Goal: Contribute content: Contribute content

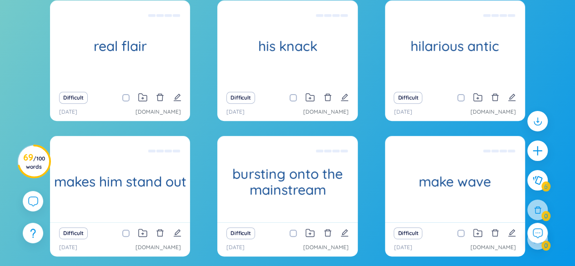
scroll to position [182, 0]
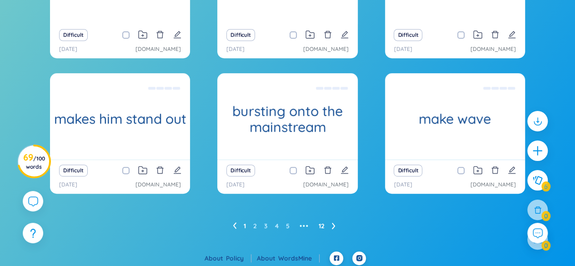
click at [321, 225] on link "12" at bounding box center [321, 226] width 6 height 14
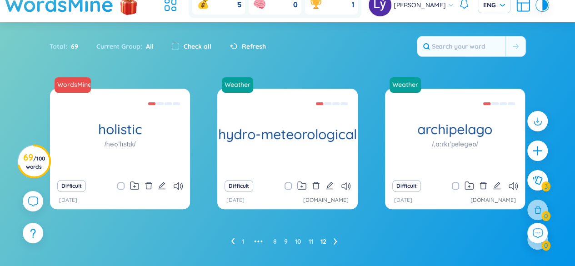
scroll to position [49, 0]
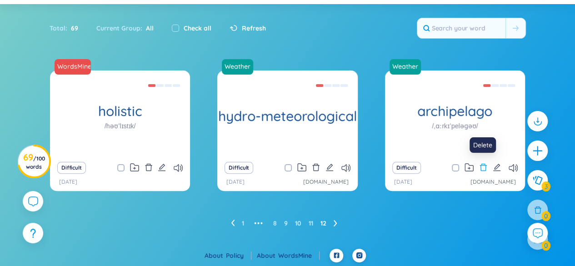
click at [484, 167] on icon "delete" at bounding box center [483, 167] width 8 height 8
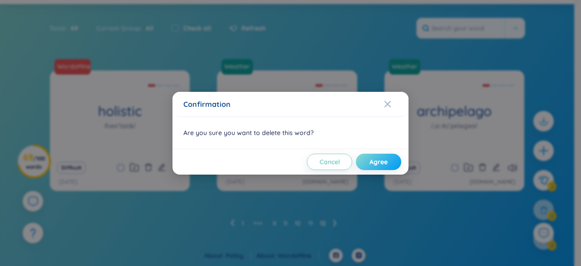
click at [386, 164] on span "Agree" at bounding box center [379, 161] width 18 height 9
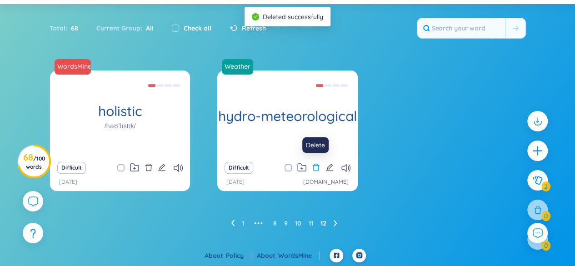
click at [313, 165] on icon "delete" at bounding box center [316, 167] width 8 height 8
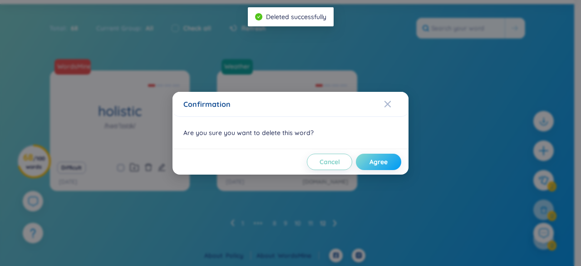
click at [370, 158] on span "Agree" at bounding box center [379, 161] width 18 height 9
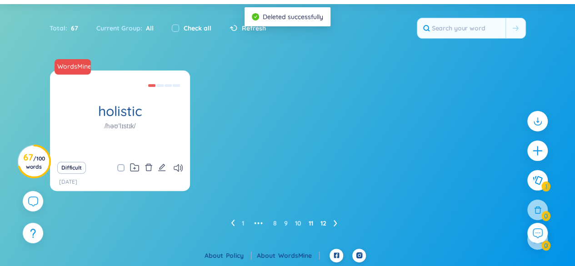
click at [309, 221] on link "11" at bounding box center [310, 223] width 5 height 14
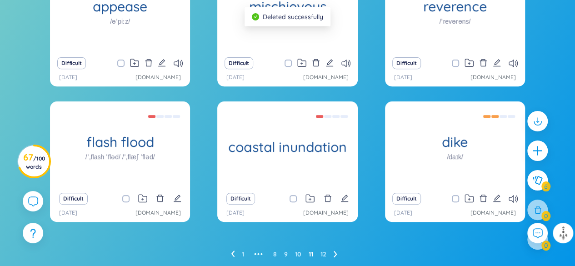
scroll to position [139, 0]
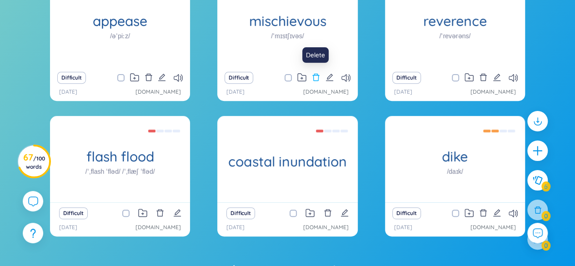
click at [317, 79] on icon "delete" at bounding box center [315, 77] width 7 height 7
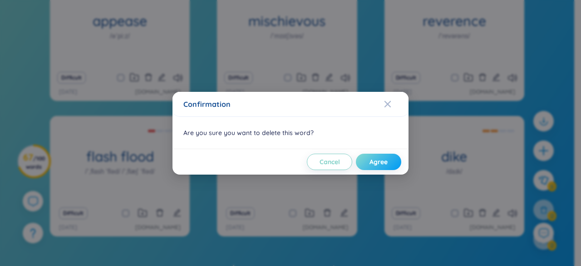
click at [376, 164] on span "Agree" at bounding box center [379, 161] width 18 height 9
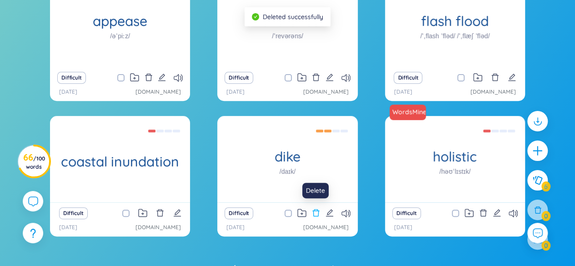
click at [315, 211] on icon "delete" at bounding box center [316, 212] width 8 height 8
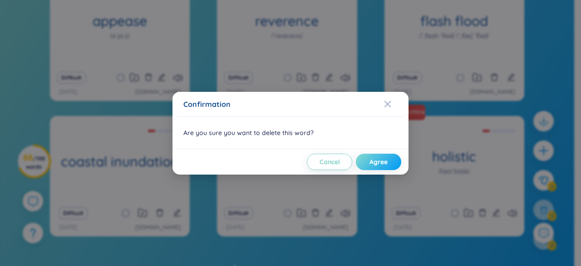
click at [381, 161] on span "Agree" at bounding box center [379, 161] width 18 height 9
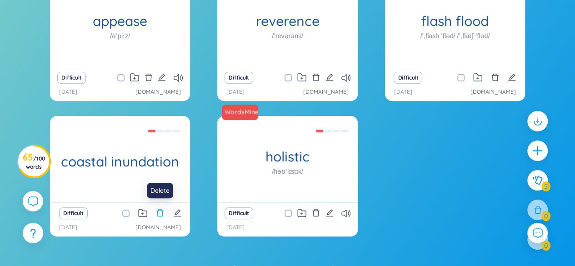
click at [164, 212] on icon "delete" at bounding box center [160, 212] width 8 height 8
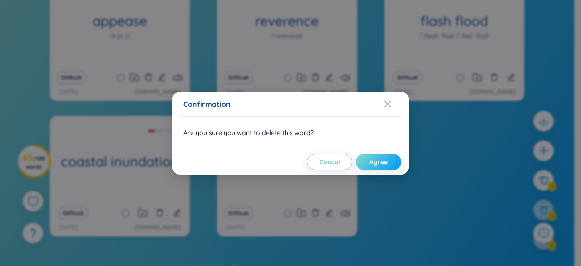
click at [373, 162] on span "Agree" at bounding box center [379, 161] width 18 height 9
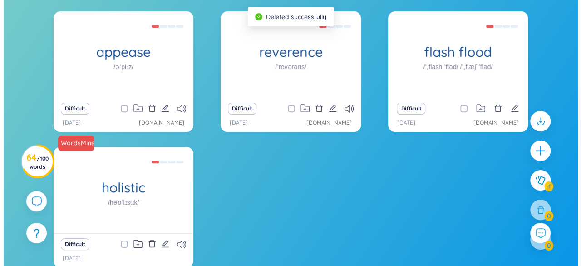
scroll to position [94, 0]
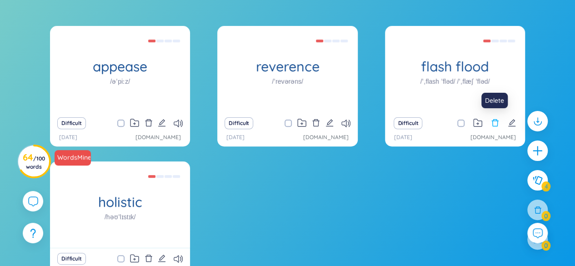
click at [495, 119] on icon "delete" at bounding box center [494, 122] width 7 height 7
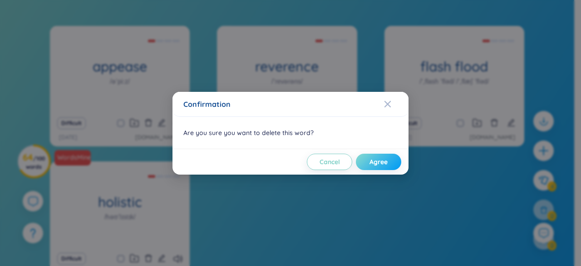
click at [388, 167] on button "Agree" at bounding box center [378, 162] width 45 height 16
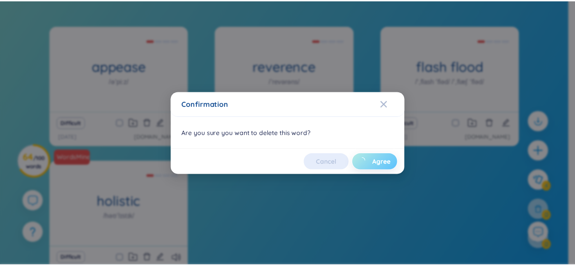
scroll to position [49, 0]
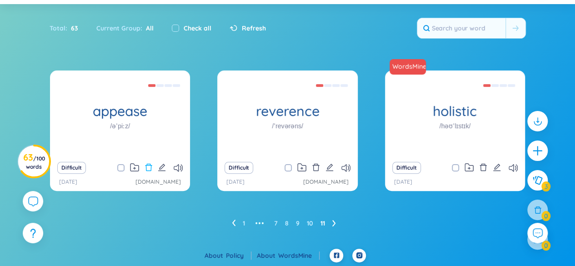
click at [147, 168] on icon "delete" at bounding box center [148, 167] width 8 height 8
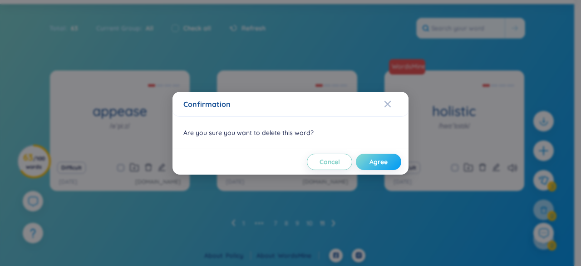
click at [370, 162] on span "Agree" at bounding box center [379, 161] width 18 height 9
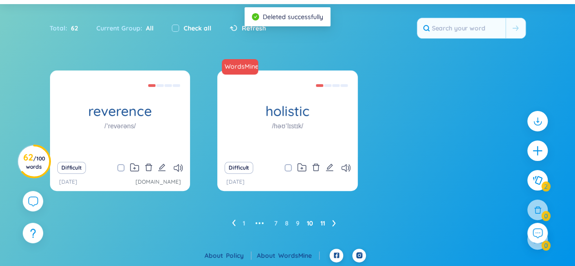
click at [311, 223] on link "10" at bounding box center [310, 223] width 6 height 14
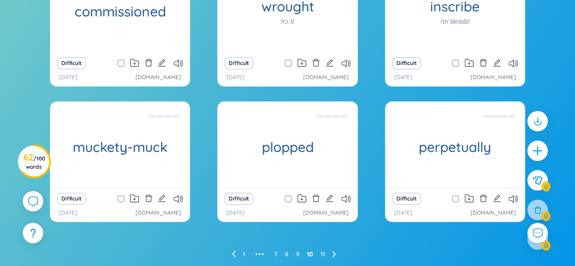
scroll to position [139, 0]
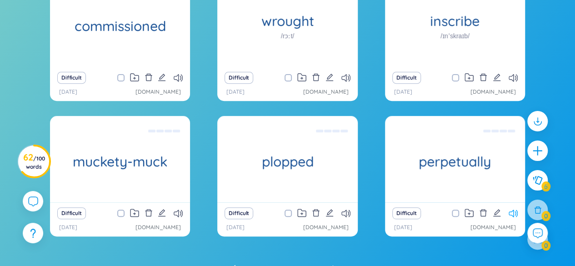
click at [511, 211] on icon at bounding box center [512, 213] width 9 height 8
click at [485, 213] on icon "delete" at bounding box center [483, 212] width 7 height 7
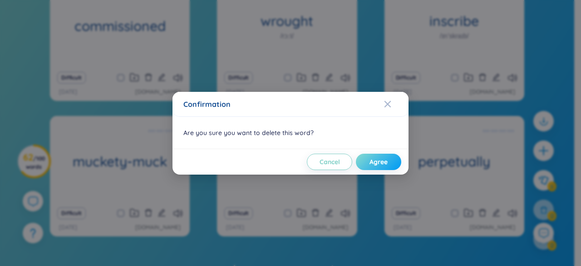
click at [377, 163] on span "Agree" at bounding box center [379, 161] width 18 height 9
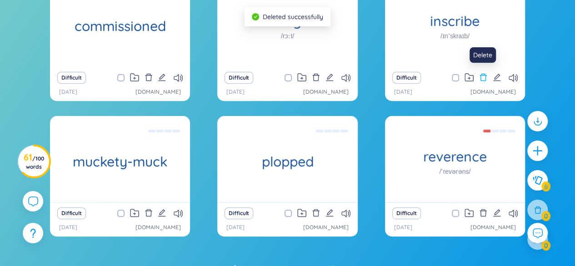
click at [484, 77] on icon "delete" at bounding box center [483, 77] width 8 height 8
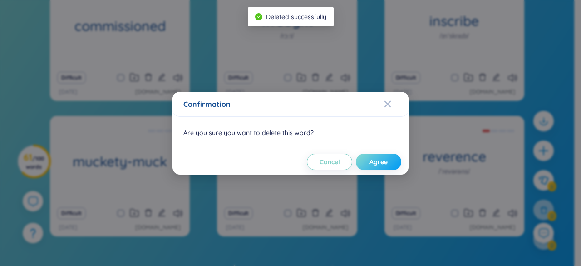
click at [374, 160] on span "Agree" at bounding box center [379, 161] width 18 height 9
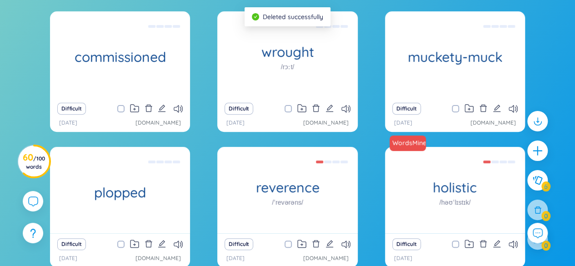
scroll to position [94, 0]
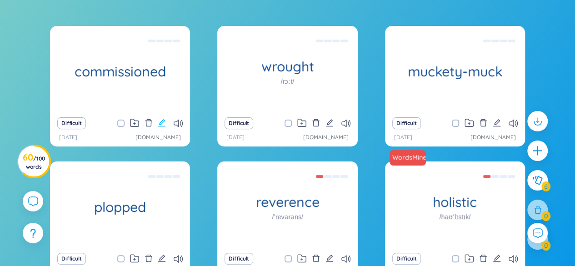
click at [163, 119] on icon "edit" at bounding box center [162, 123] width 8 height 8
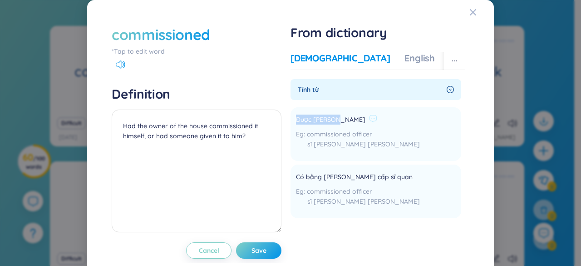
drag, startPoint x: 335, startPoint y: 121, endPoint x: 288, endPoint y: 115, distance: 47.6
click at [291, 115] on li "Được [PERSON_NAME] commissioned officer sĩ [PERSON_NAME] [PERSON_NAME] Add" at bounding box center [376, 134] width 171 height 54
click at [296, 116] on span "Được [PERSON_NAME]" at bounding box center [330, 119] width 69 height 11
click at [297, 117] on span "Được [PERSON_NAME]" at bounding box center [330, 119] width 69 height 11
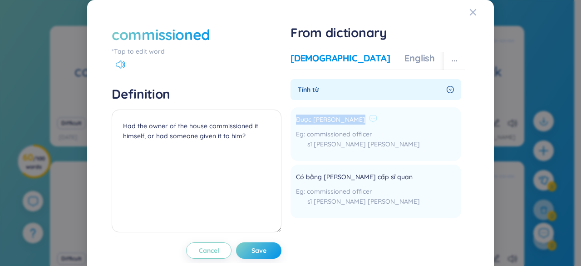
click at [297, 117] on span "Được [PERSON_NAME]" at bounding box center [330, 119] width 69 height 11
copy div "Được [PERSON_NAME]"
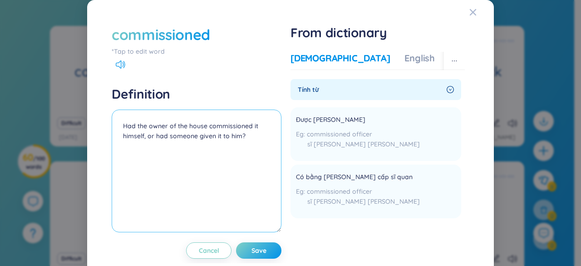
click at [122, 123] on textarea "Had the owner of the house commissioned it himself, or had someone given it to …" at bounding box center [197, 170] width 170 height 123
paste textarea "Được [PERSON_NAME]"
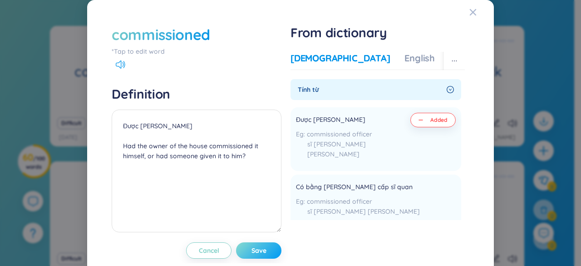
click at [264, 250] on button "Save" at bounding box center [258, 250] width 45 height 16
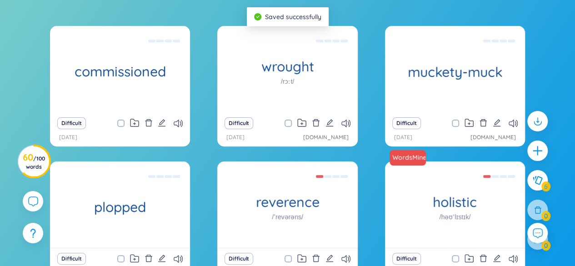
scroll to position [139, 0]
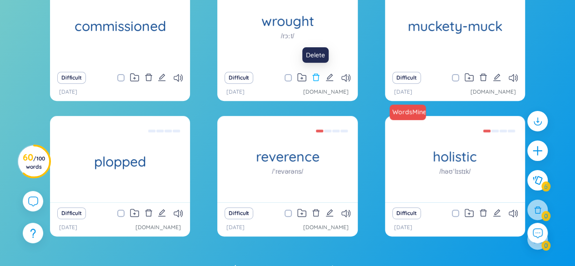
click at [314, 75] on icon "delete" at bounding box center [315, 77] width 7 height 7
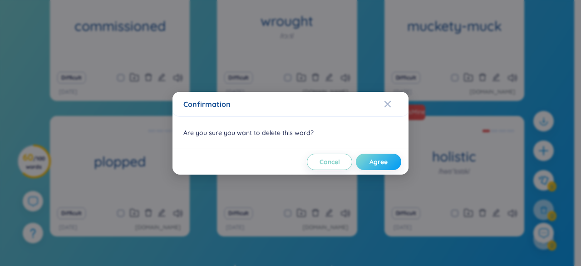
click at [376, 165] on span "Agree" at bounding box center [379, 161] width 18 height 9
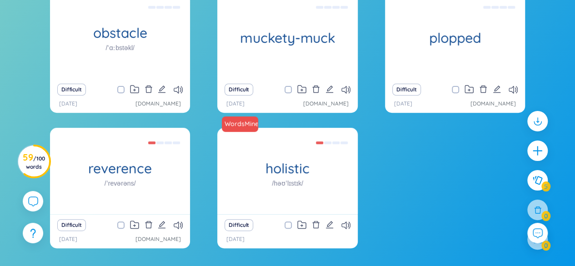
scroll to position [94, 0]
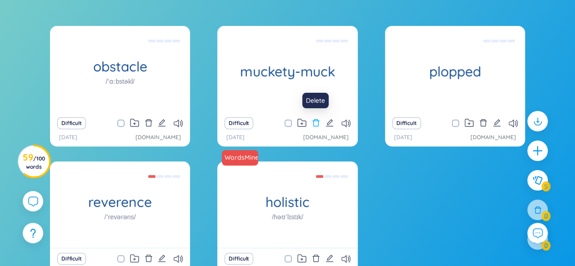
click at [314, 120] on icon "delete" at bounding box center [315, 122] width 7 height 7
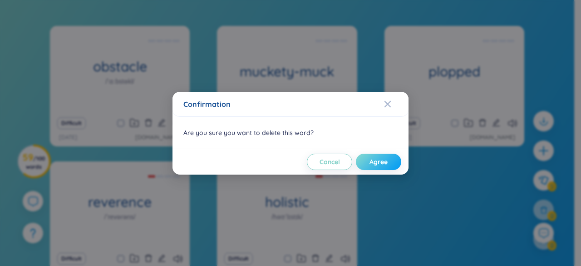
click at [390, 159] on button "Agree" at bounding box center [378, 162] width 45 height 16
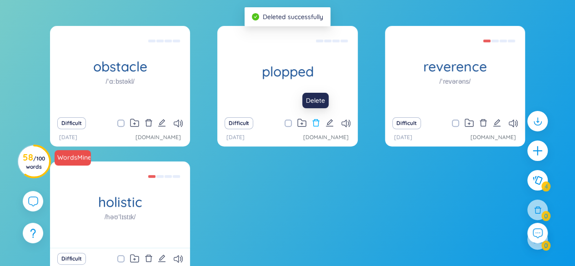
click at [319, 119] on icon "delete" at bounding box center [316, 123] width 8 height 8
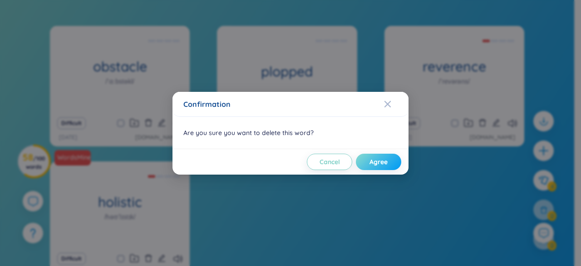
click at [373, 157] on span "Agree" at bounding box center [379, 161] width 18 height 9
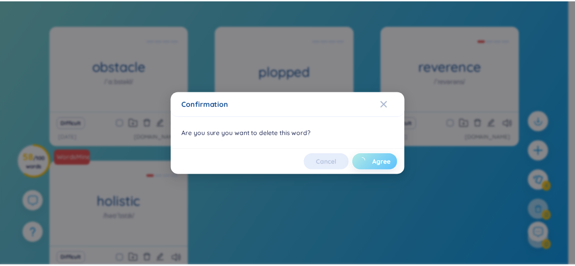
scroll to position [49, 0]
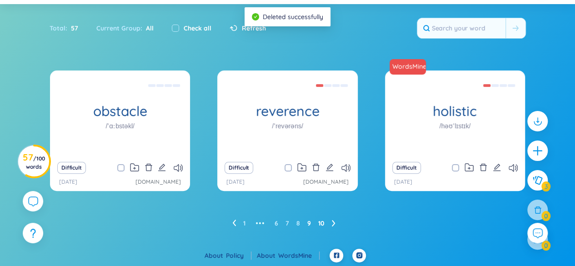
click at [310, 221] on link "9" at bounding box center [309, 223] width 4 height 14
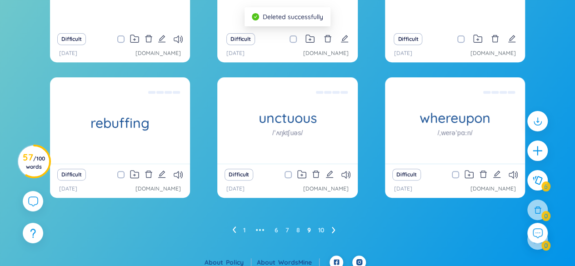
scroll to position [184, 0]
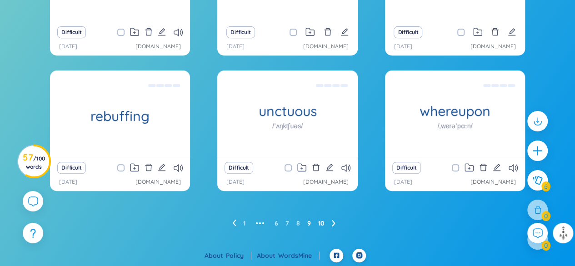
click at [321, 222] on link "10" at bounding box center [321, 223] width 6 height 14
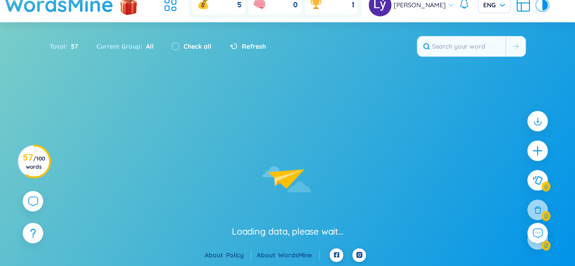
scroll to position [49, 0]
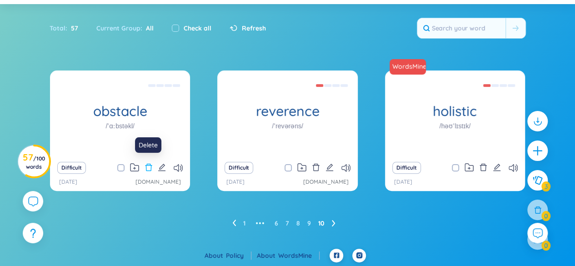
click at [149, 168] on icon "delete" at bounding box center [148, 167] width 8 height 8
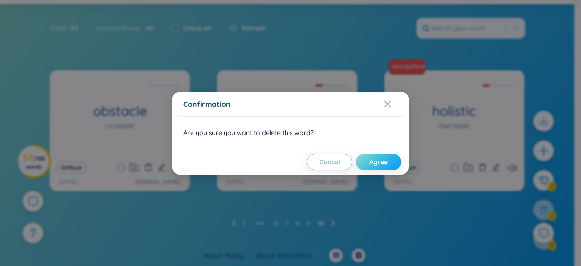
click at [372, 161] on span "Agree" at bounding box center [379, 161] width 18 height 9
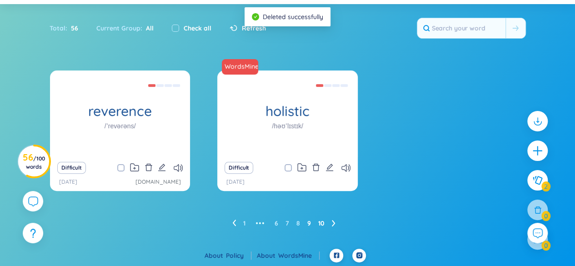
click at [310, 223] on link "9" at bounding box center [309, 223] width 4 height 14
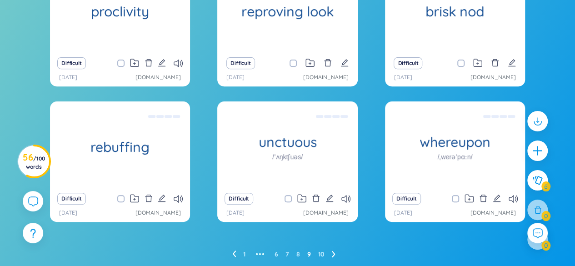
scroll to position [139, 0]
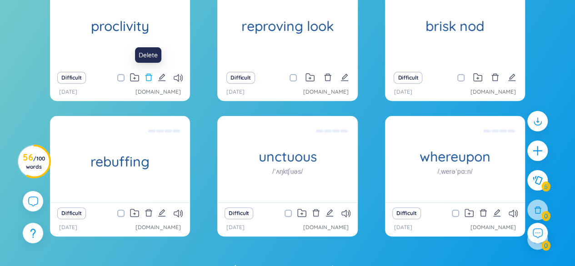
click at [150, 76] on icon "delete" at bounding box center [148, 77] width 7 height 7
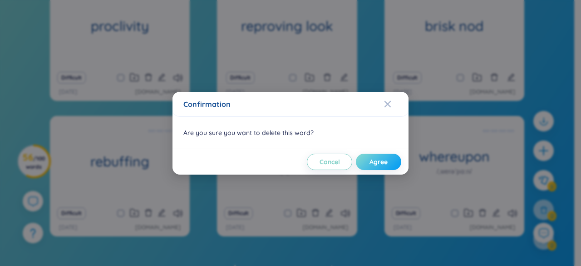
click at [377, 159] on span "Agree" at bounding box center [379, 161] width 18 height 9
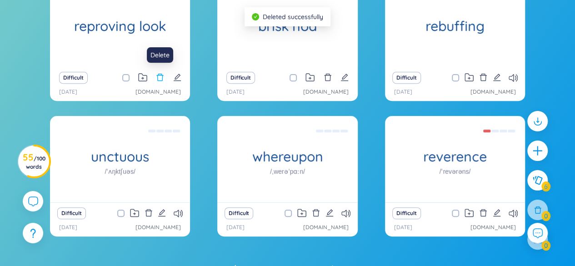
click at [159, 80] on icon "delete" at bounding box center [160, 77] width 7 height 7
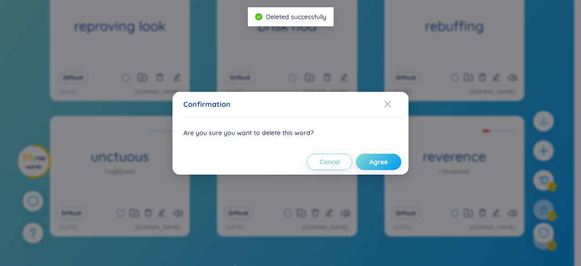
click at [373, 166] on button "Agree" at bounding box center [378, 162] width 45 height 16
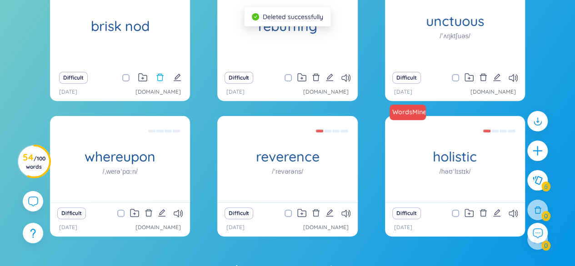
click at [160, 74] on icon "delete" at bounding box center [160, 77] width 8 height 8
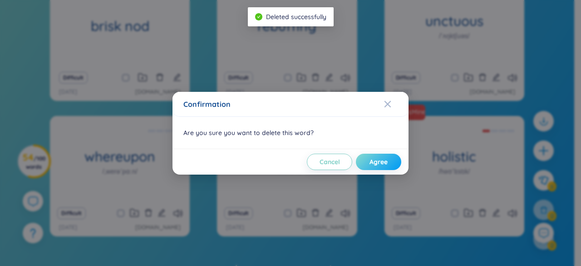
click at [370, 157] on span "Agree" at bounding box center [379, 161] width 18 height 9
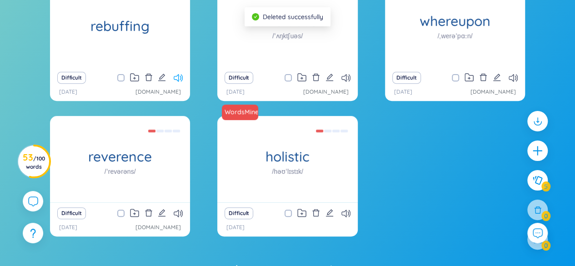
click at [175, 80] on icon at bounding box center [177, 78] width 9 height 8
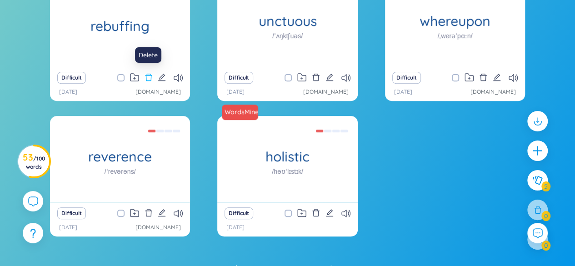
click at [149, 74] on icon "delete" at bounding box center [148, 77] width 7 height 7
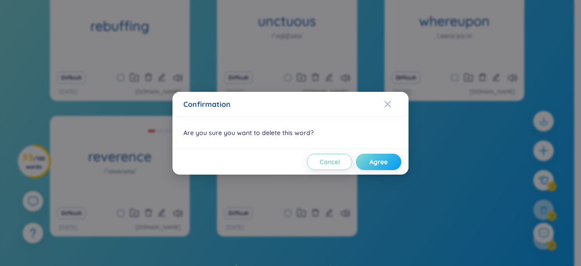
click at [367, 159] on button "Agree" at bounding box center [378, 162] width 45 height 16
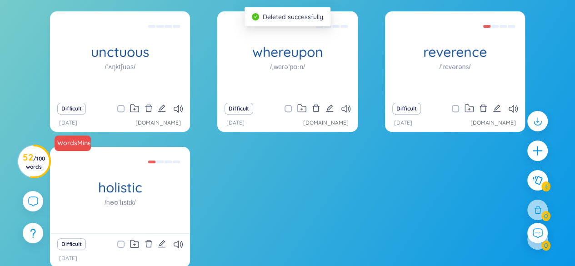
scroll to position [94, 0]
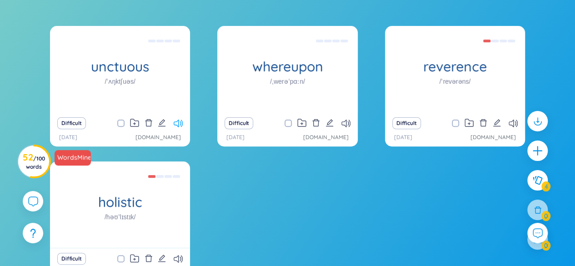
click at [176, 122] on icon at bounding box center [177, 123] width 9 height 8
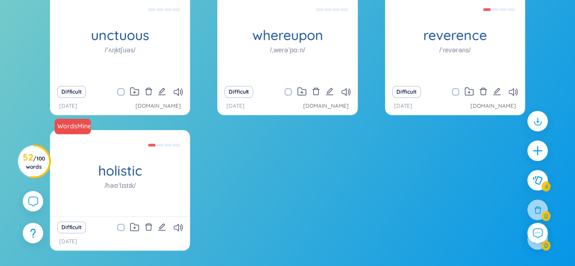
scroll to position [139, 0]
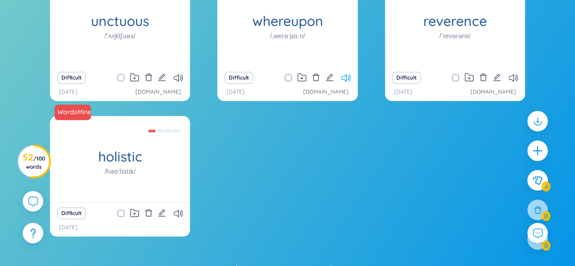
click at [343, 78] on icon at bounding box center [345, 78] width 9 height 8
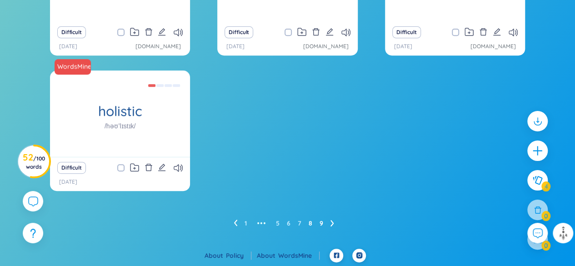
click at [309, 223] on link "8" at bounding box center [310, 223] width 4 height 14
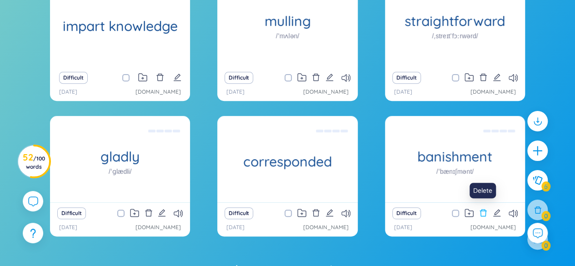
click at [482, 213] on icon "delete" at bounding box center [483, 212] width 8 height 8
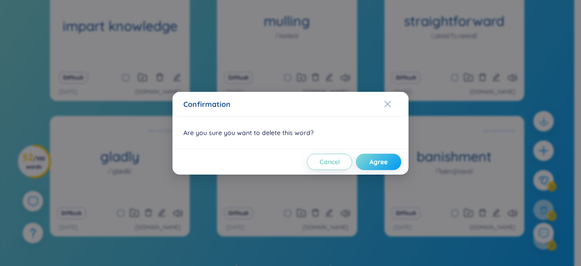
click at [367, 162] on button "Agree" at bounding box center [378, 162] width 45 height 16
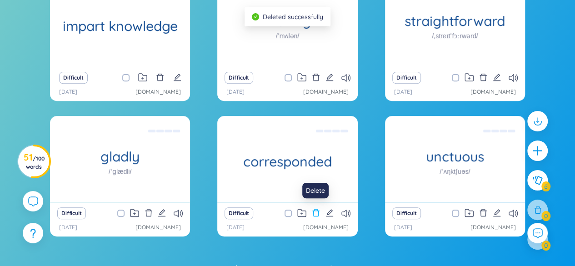
click at [317, 209] on icon "delete" at bounding box center [316, 212] width 8 height 8
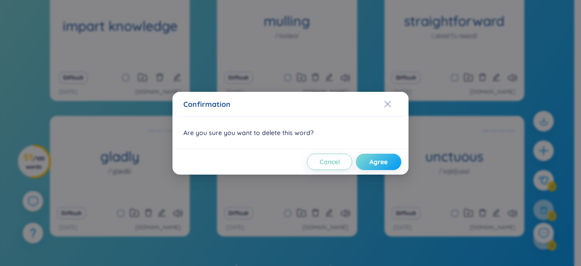
click at [371, 160] on span "Agree" at bounding box center [379, 161] width 18 height 9
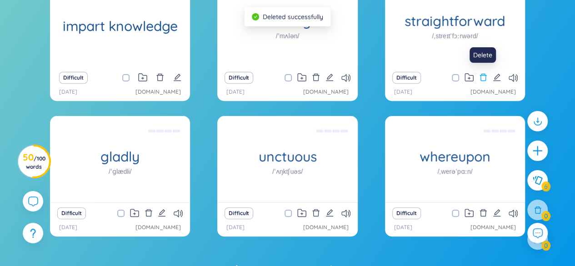
click at [482, 78] on icon "delete" at bounding box center [483, 77] width 8 height 8
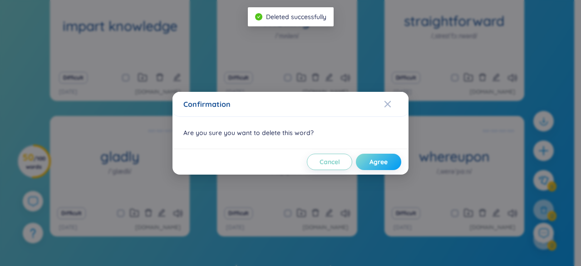
click at [386, 161] on span "Agree" at bounding box center [379, 161] width 18 height 9
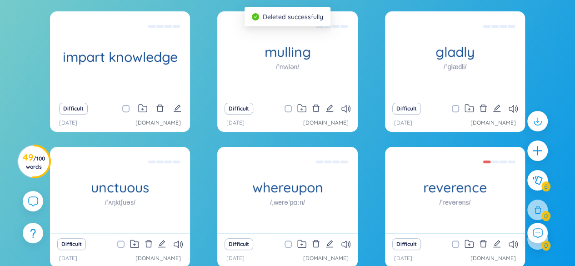
scroll to position [94, 0]
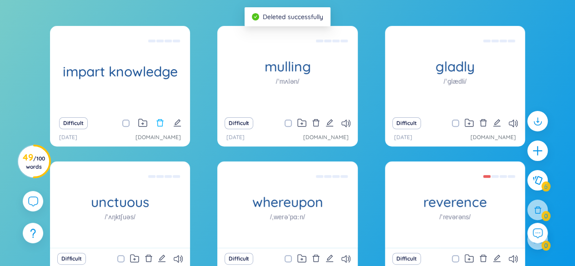
click at [160, 121] on icon "delete" at bounding box center [160, 123] width 8 height 8
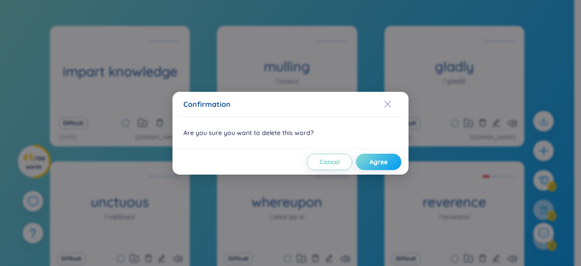
click at [382, 165] on span "Agree" at bounding box center [379, 161] width 18 height 9
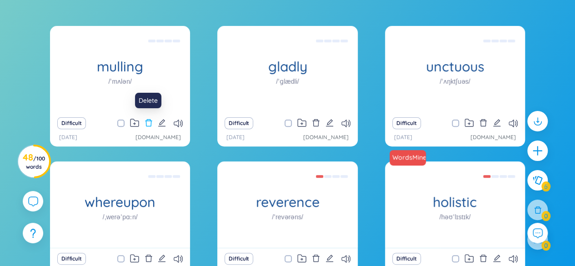
click at [149, 122] on icon "delete" at bounding box center [148, 123] width 8 height 8
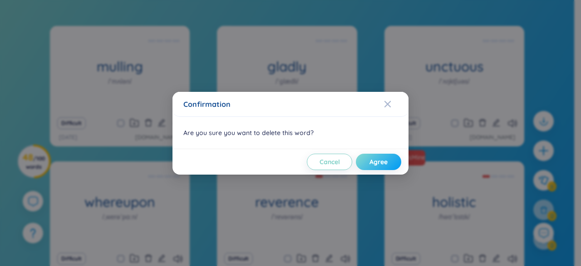
click at [381, 159] on span "Agree" at bounding box center [379, 161] width 18 height 9
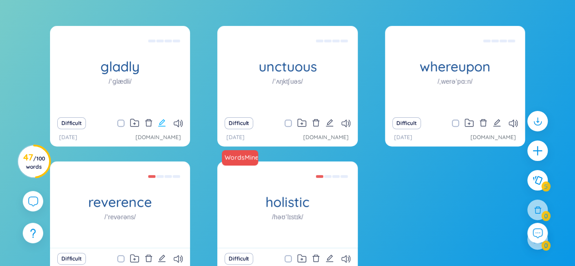
click at [161, 120] on icon "edit" at bounding box center [162, 123] width 8 height 8
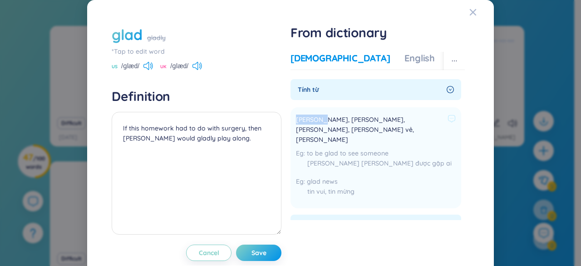
drag, startPoint x: 317, startPoint y: 119, endPoint x: 287, endPoint y: 117, distance: 29.2
click at [291, 117] on li "[PERSON_NAME], [PERSON_NAME], [PERSON_NAME], [PERSON_NAME] vẻ, [PERSON_NAME] to…" at bounding box center [376, 157] width 171 height 101
copy span "[PERSON_NAME]"
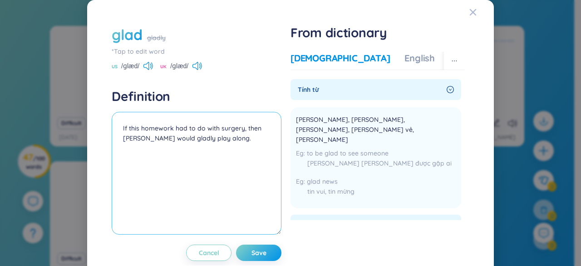
click at [120, 128] on textarea "If this homework had to do with surgery, then [PERSON_NAME] would gladly play a…" at bounding box center [197, 173] width 170 height 123
paste textarea "[PERSON_NAME]"
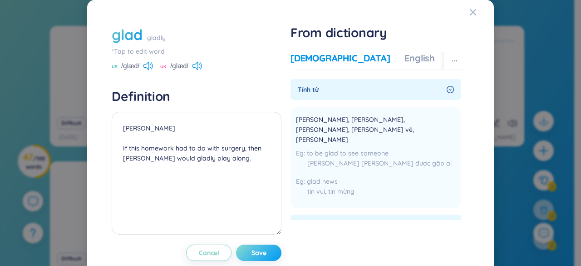
click at [271, 248] on button "Save" at bounding box center [258, 252] width 45 height 16
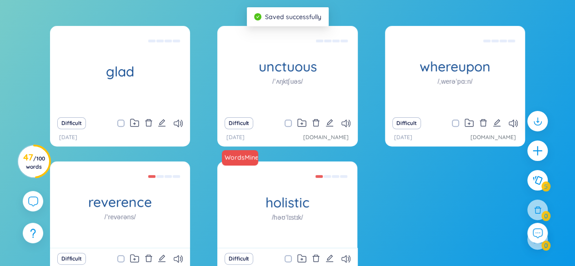
scroll to position [139, 0]
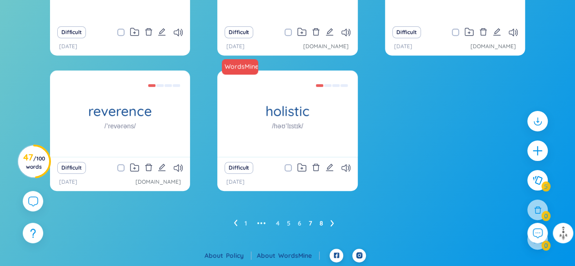
click at [312, 220] on link "7" at bounding box center [310, 223] width 4 height 14
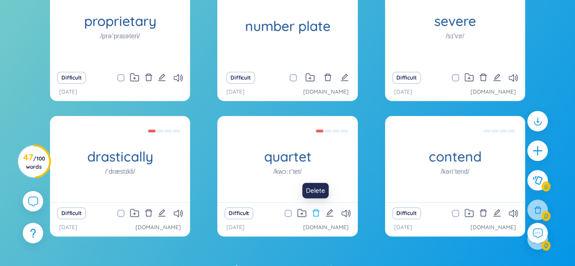
click at [313, 211] on icon "delete" at bounding box center [316, 212] width 8 height 8
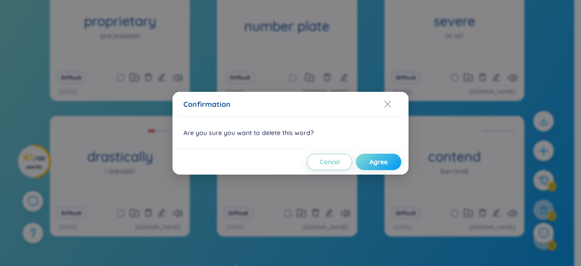
click at [368, 165] on button "Agree" at bounding box center [378, 162] width 45 height 16
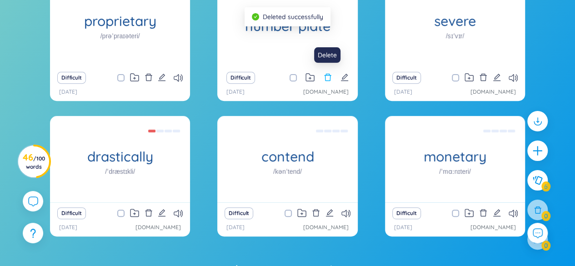
click at [327, 79] on icon "delete" at bounding box center [327, 77] width 8 height 8
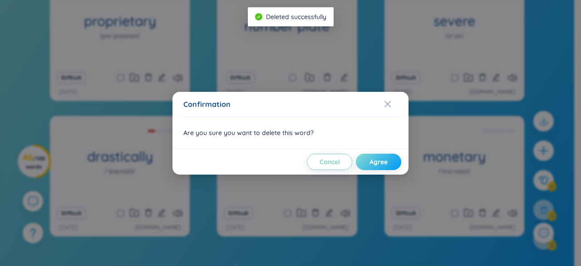
click at [365, 162] on button "Agree" at bounding box center [378, 162] width 45 height 16
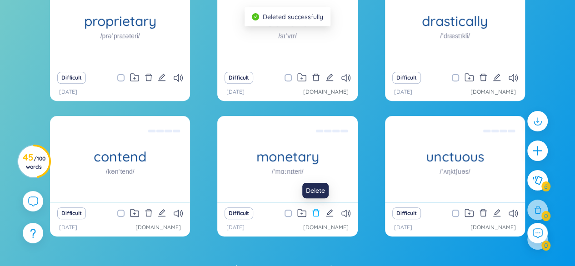
click at [315, 211] on icon "delete" at bounding box center [316, 212] width 8 height 8
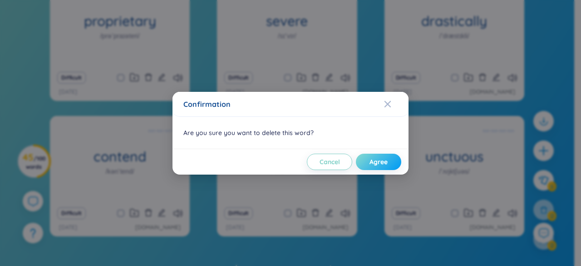
click at [378, 160] on span "Agree" at bounding box center [379, 161] width 18 height 9
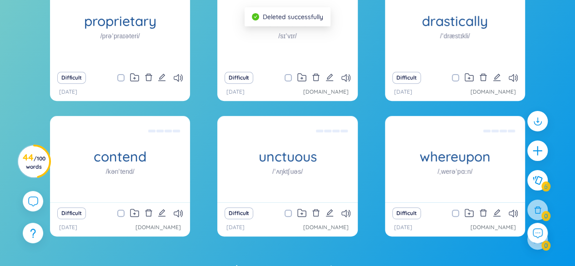
scroll to position [94, 0]
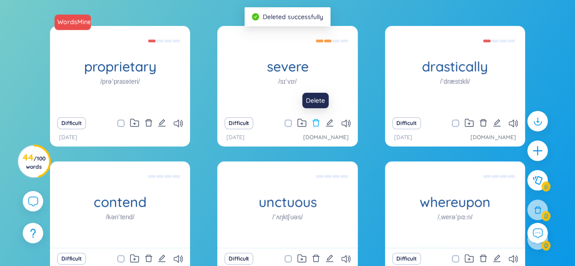
click at [316, 120] on icon "delete" at bounding box center [316, 123] width 8 height 8
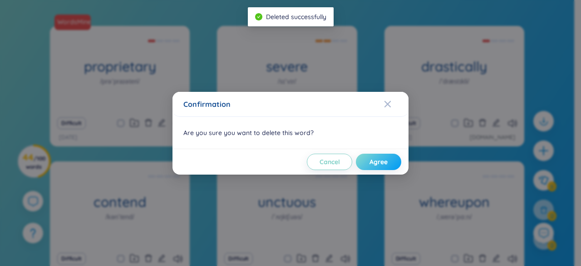
click at [363, 160] on button "Agree" at bounding box center [378, 162] width 45 height 16
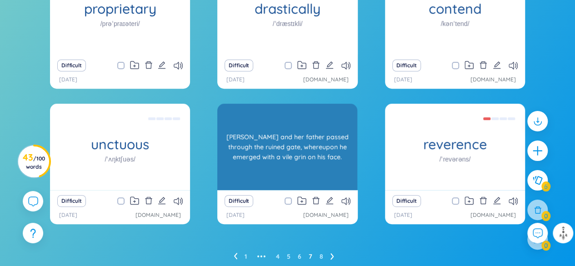
scroll to position [184, 0]
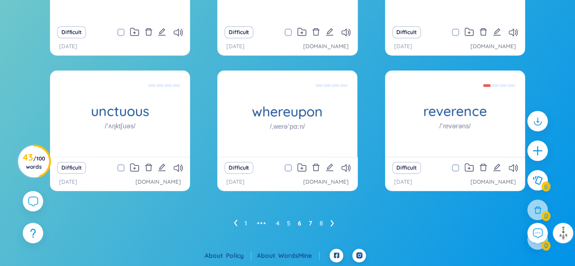
click at [300, 224] on link "6" at bounding box center [299, 223] width 4 height 14
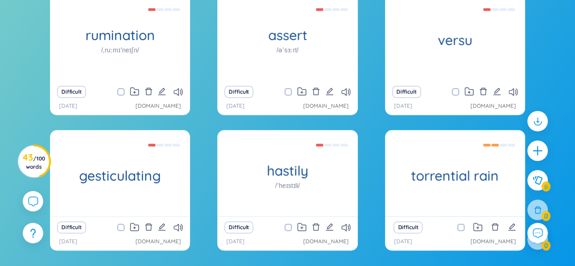
scroll to position [139, 0]
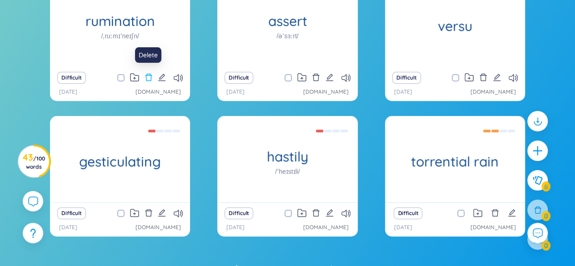
click at [148, 75] on icon "delete" at bounding box center [148, 77] width 8 height 8
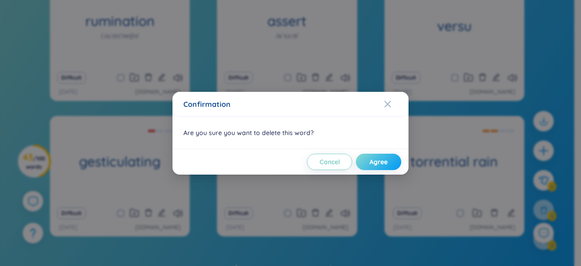
click at [380, 160] on span "Agree" at bounding box center [379, 161] width 18 height 9
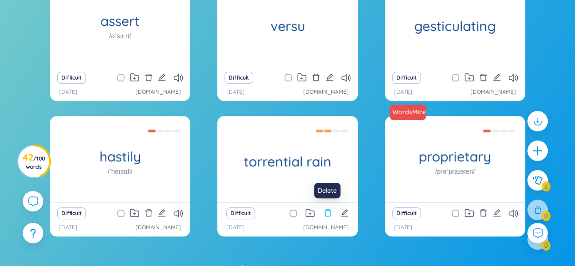
click at [327, 210] on icon "delete" at bounding box center [327, 212] width 7 height 7
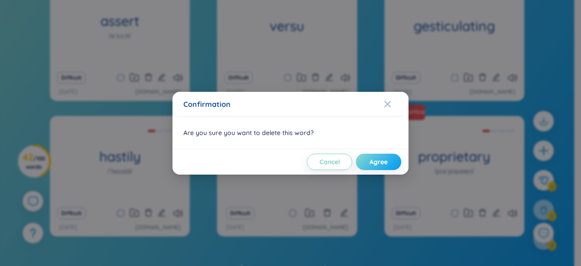
click at [373, 162] on span "Agree" at bounding box center [379, 161] width 18 height 9
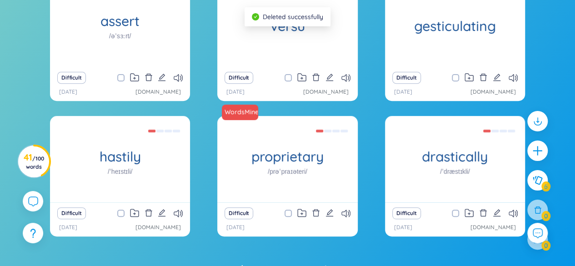
scroll to position [94, 0]
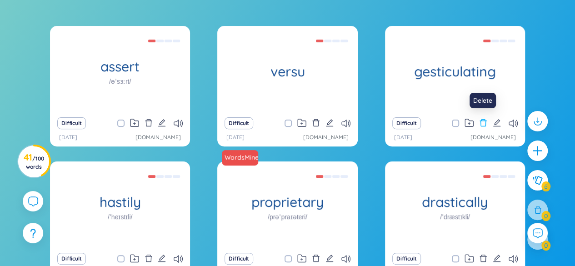
click at [485, 124] on icon "delete" at bounding box center [483, 122] width 7 height 7
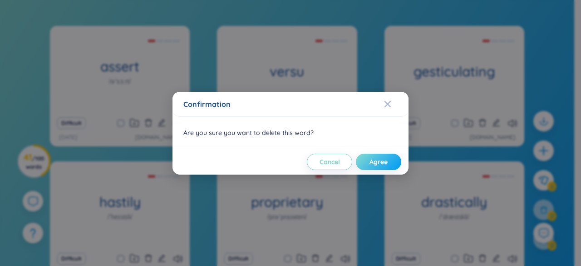
click at [378, 162] on span "Agree" at bounding box center [379, 161] width 18 height 9
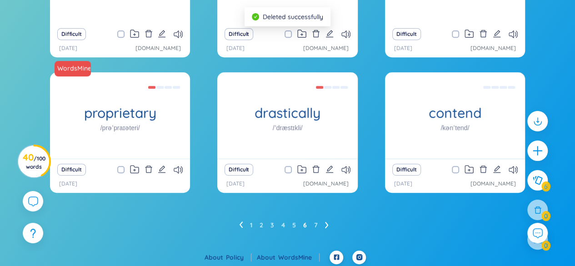
scroll to position [184, 0]
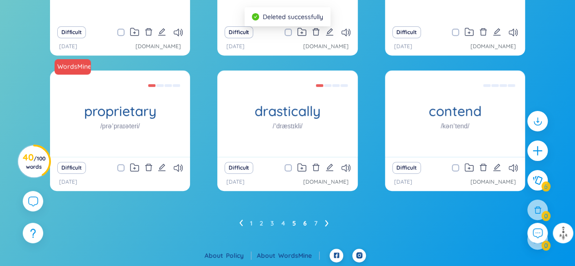
click at [292, 221] on link "5" at bounding box center [294, 223] width 4 height 14
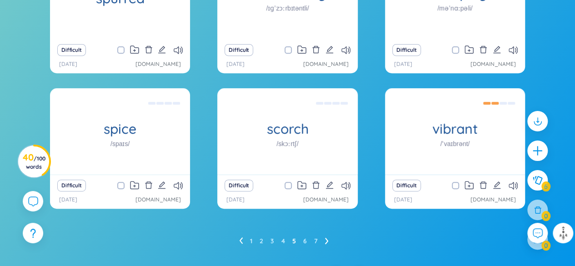
scroll to position [139, 0]
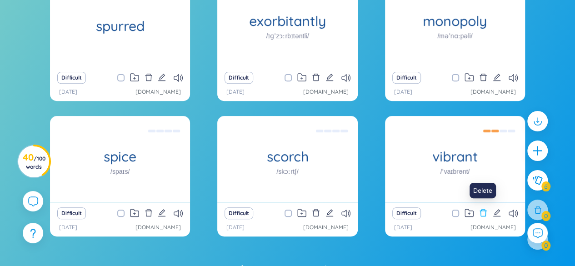
click at [483, 210] on icon "delete" at bounding box center [483, 212] width 7 height 7
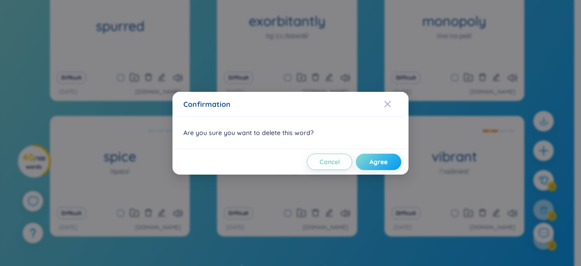
click at [378, 158] on span "Agree" at bounding box center [379, 161] width 18 height 9
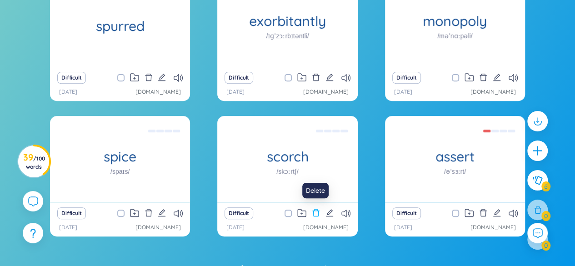
click at [314, 210] on icon "delete" at bounding box center [315, 212] width 7 height 7
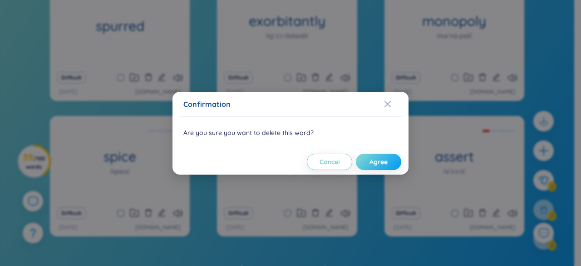
click at [382, 161] on span "Agree" at bounding box center [379, 161] width 18 height 9
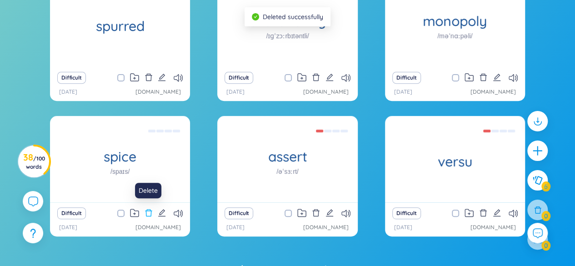
click at [150, 211] on icon "delete" at bounding box center [148, 212] width 8 height 8
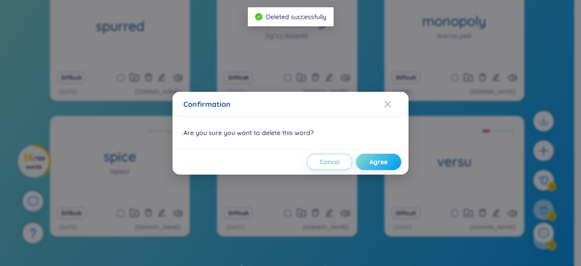
click at [377, 158] on span "Agree" at bounding box center [379, 161] width 18 height 9
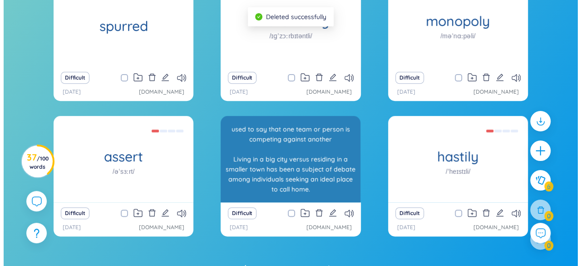
scroll to position [94, 0]
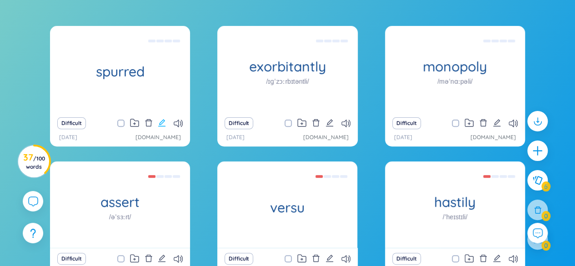
click at [161, 123] on icon "edit" at bounding box center [162, 123] width 8 height 8
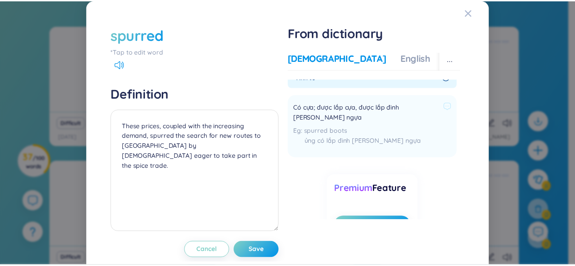
scroll to position [0, 0]
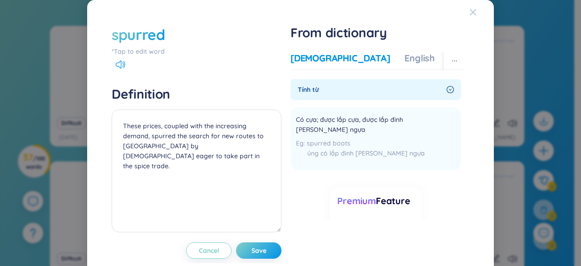
click at [470, 16] on div "Close" at bounding box center [473, 12] width 7 height 25
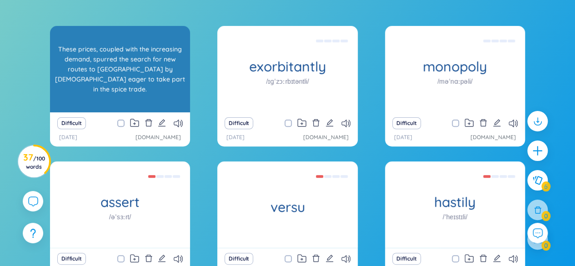
click at [94, 61] on div "These prices, coupled with the increasing demand, spurred the search for new ro…" at bounding box center [120, 69] width 131 height 82
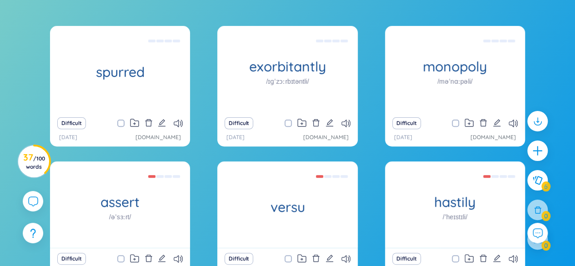
click at [208, 84] on div "spurred These prices, coupled with the increasing demand, spurred the search fo…" at bounding box center [287, 159] width 475 height 267
drag, startPoint x: 212, startPoint y: 100, endPoint x: 216, endPoint y: 111, distance: 12.1
click at [216, 111] on div "spurred These prices, coupled with the increasing demand, spurred the search fo…" at bounding box center [287, 159] width 475 height 267
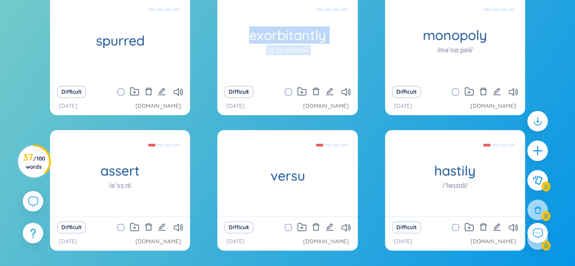
scroll to position [139, 0]
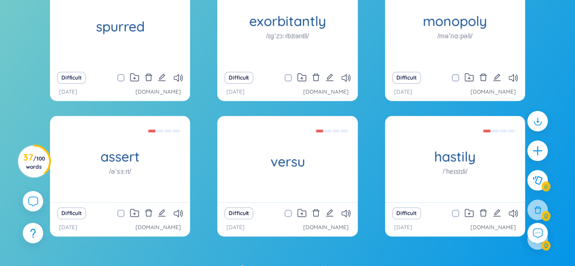
click at [208, 115] on div "spurred These prices, coupled with the increasing demand, spurred the search fo…" at bounding box center [287, 113] width 475 height 267
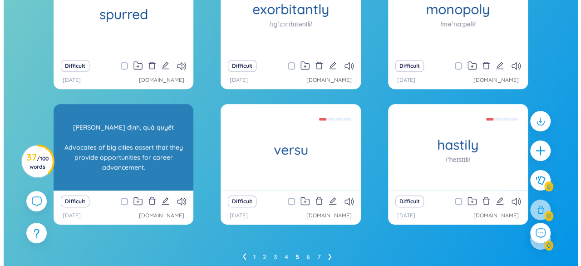
scroll to position [94, 0]
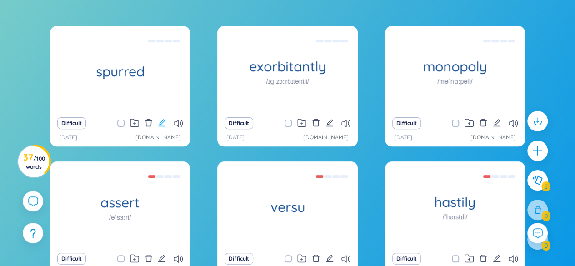
click at [161, 122] on icon "edit" at bounding box center [162, 123] width 8 height 8
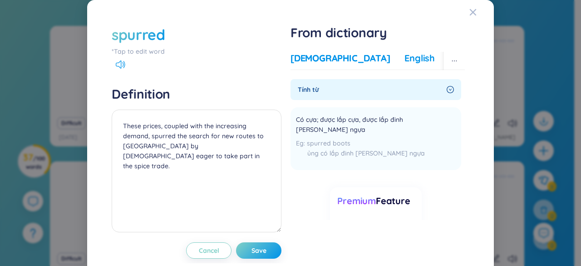
click at [405, 58] on div "English" at bounding box center [420, 58] width 30 height 13
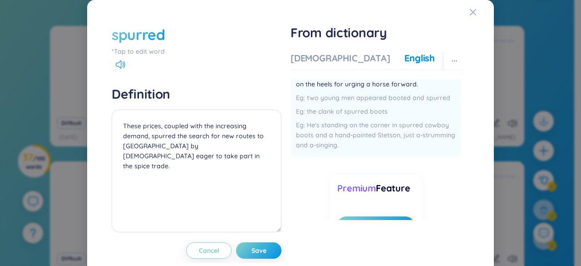
scroll to position [0, 0]
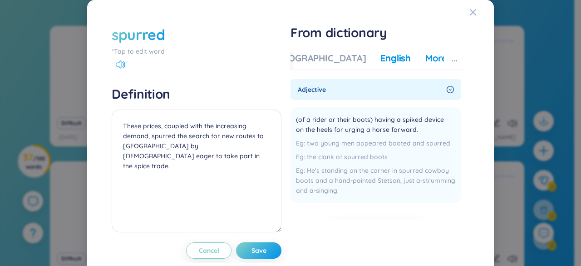
click at [426, 61] on div "More examples" at bounding box center [459, 58] width 66 height 13
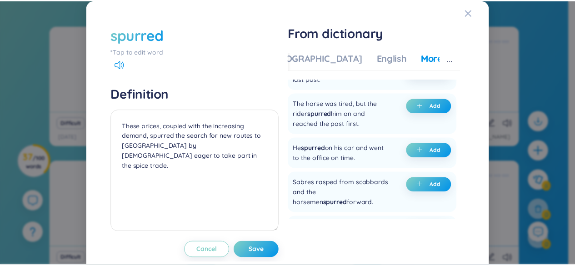
scroll to position [91, 0]
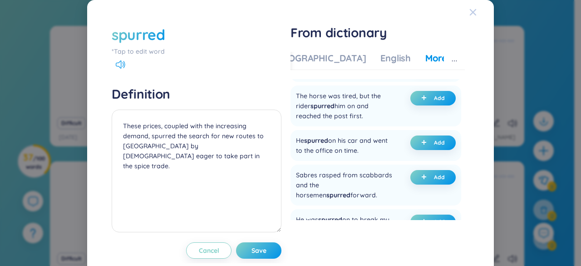
click at [470, 14] on icon "Close" at bounding box center [473, 12] width 6 height 6
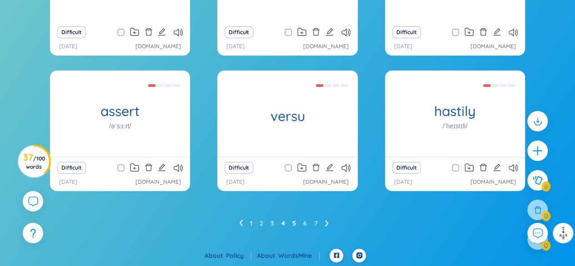
click at [284, 224] on link "4" at bounding box center [283, 223] width 4 height 14
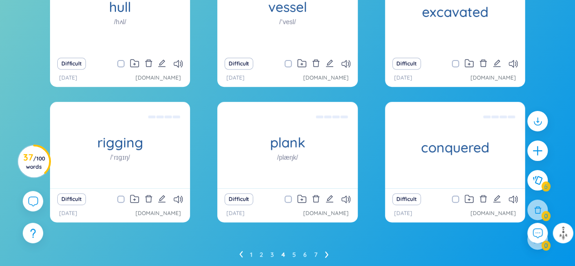
scroll to position [139, 0]
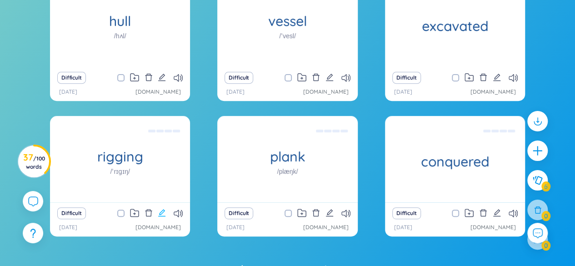
click at [161, 212] on icon "edit" at bounding box center [161, 212] width 7 height 7
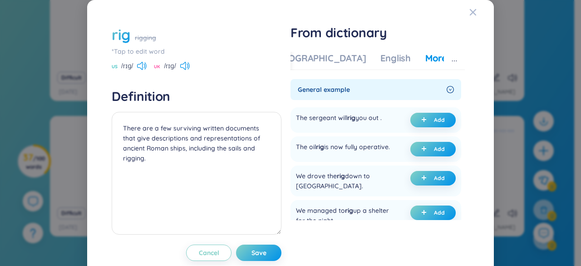
click at [307, 65] on div "Vietnamese English More examples" at bounding box center [379, 61] width 225 height 18
click at [306, 62] on div "[DEMOGRAPHIC_DATA]" at bounding box center [316, 58] width 99 height 13
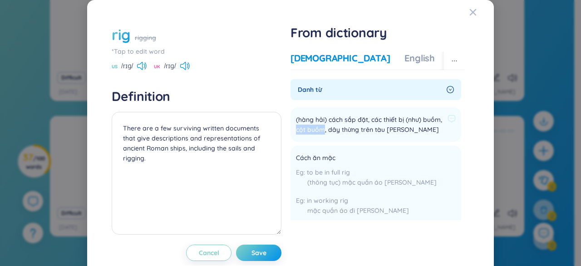
drag, startPoint x: 313, startPoint y: 130, endPoint x: 341, endPoint y: 130, distance: 27.7
click at [341, 130] on span "(hàng hải) cách sắp đặt, các thiết bị (như) buồm, cột buồm, dây thừng trên tàu …" at bounding box center [370, 124] width 148 height 20
copy span "cột buồm"
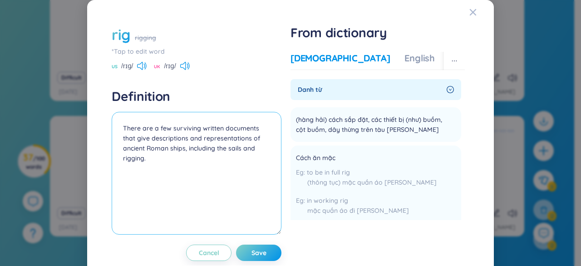
click at [117, 123] on textarea "There are a few surviving written documents that give descriptions and represen…" at bounding box center [197, 173] width 170 height 123
paste textarea "cột buồm"
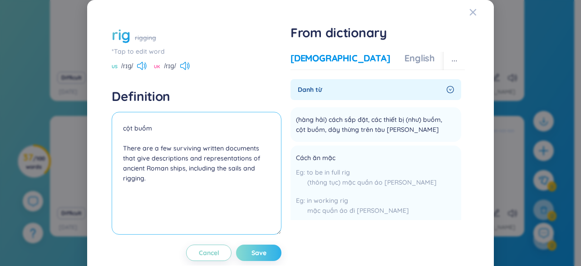
type textarea "cột buồm There are a few surviving written documents that give descriptions and…"
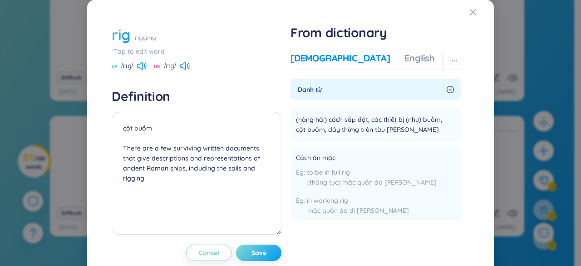
click at [266, 248] on button "Save" at bounding box center [258, 252] width 45 height 16
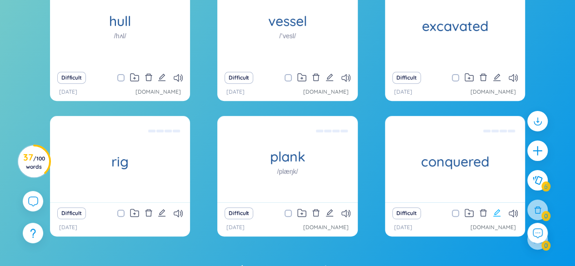
click at [497, 211] on icon "edit" at bounding box center [496, 212] width 7 height 7
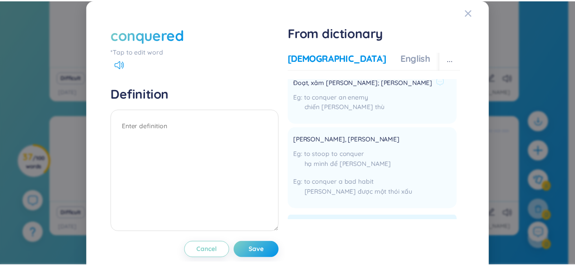
scroll to position [0, 0]
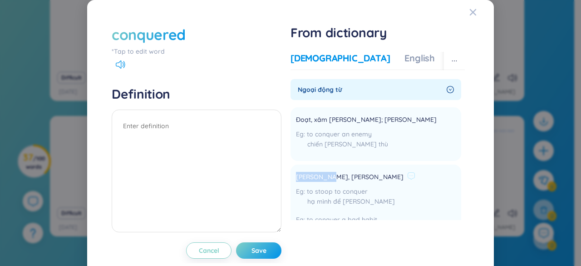
drag, startPoint x: 292, startPoint y: 176, endPoint x: 325, endPoint y: 175, distance: 32.3
click at [325, 175] on span "[PERSON_NAME], [PERSON_NAME]" at bounding box center [350, 177] width 108 height 11
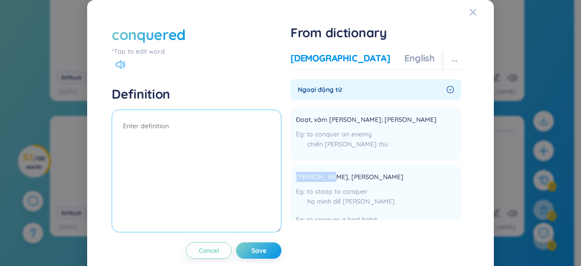
copy span "[PERSON_NAME]"
click at [151, 129] on textarea at bounding box center [197, 170] width 170 height 123
paste textarea "[PERSON_NAME]"
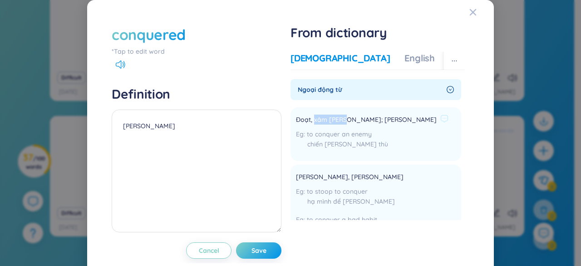
drag, startPoint x: 310, startPoint y: 117, endPoint x: 342, endPoint y: 122, distance: 32.6
click at [342, 122] on span "Đoạt, xâm [PERSON_NAME]; [PERSON_NAME]" at bounding box center [366, 119] width 141 height 11
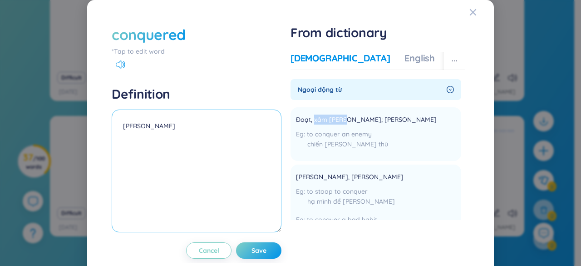
copy span "xâm [PERSON_NAME]"
click at [170, 129] on textarea "[PERSON_NAME]" at bounding box center [197, 170] width 170 height 123
paste textarea "xâm [PERSON_NAME]"
type textarea "[PERSON_NAME], xâm [PERSON_NAME]"
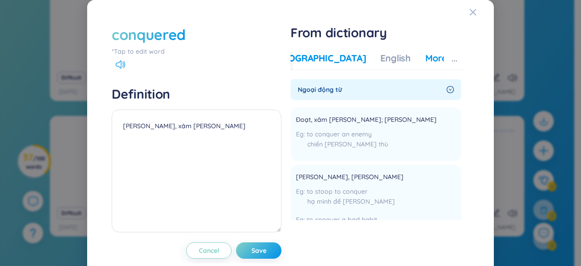
click at [426, 60] on div "More examples" at bounding box center [459, 58] width 66 height 13
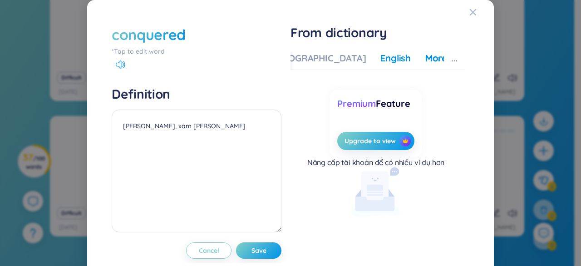
click at [381, 59] on div "English" at bounding box center [396, 58] width 30 height 13
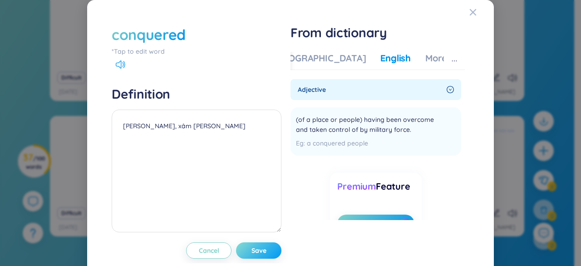
click at [256, 253] on span "Save" at bounding box center [259, 250] width 15 height 9
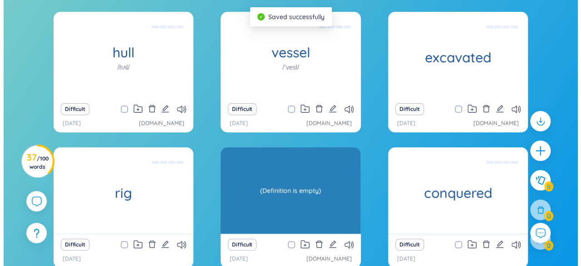
scroll to position [94, 0]
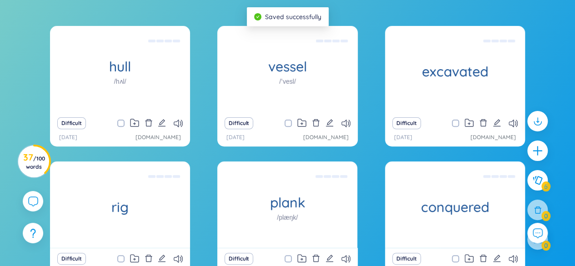
click at [328, 256] on icon "edit" at bounding box center [329, 258] width 8 height 8
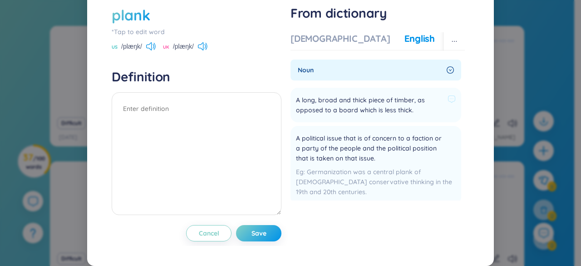
scroll to position [19, 0]
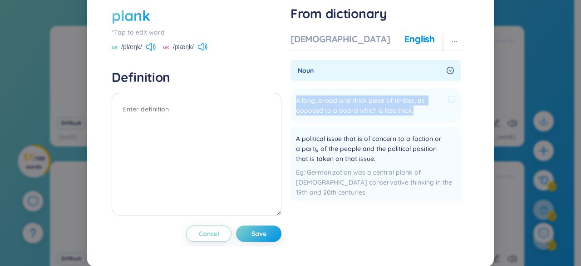
drag, startPoint x: 292, startPoint y: 99, endPoint x: 415, endPoint y: 113, distance: 122.9
click at [415, 113] on span "A long, broad and thick piece of timber, as opposed to a board which is less th…" at bounding box center [370, 105] width 148 height 20
copy span "A long, broad and thick piece of timber, as opposed to a board which is less th…"
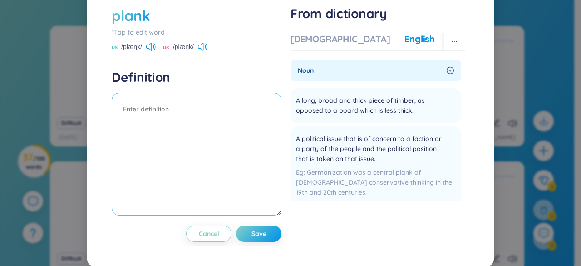
click at [223, 113] on textarea at bounding box center [197, 154] width 170 height 123
paste textarea "A long, broad and thick piece of timber, as opposed to a board which is less th…"
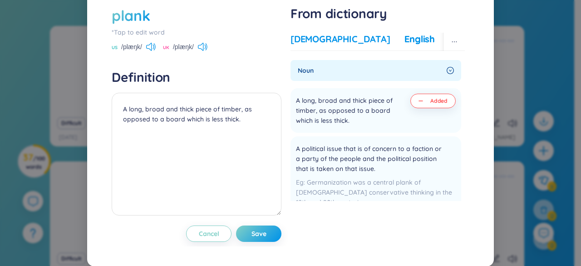
click at [322, 39] on div "[DEMOGRAPHIC_DATA]" at bounding box center [340, 39] width 99 height 13
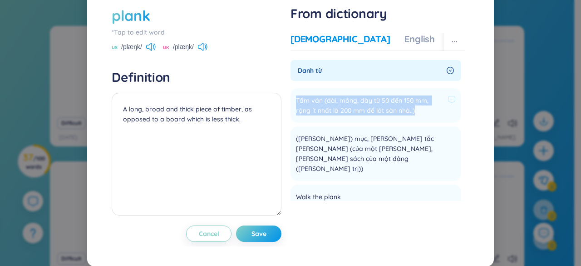
drag, startPoint x: 292, startPoint y: 94, endPoint x: 421, endPoint y: 116, distance: 130.8
click at [421, 116] on li "Tấm ván (dài, mỏng, dày từ 50 đến 150 mm, rộng ít nhất là 200 mm để lót sàn nhà…" at bounding box center [376, 105] width 171 height 35
copy span "Tấm ván (dài, mỏng, dày từ 50 đến 150 mm, rộng ít nhất là 200 mm để lót sàn nhà…"
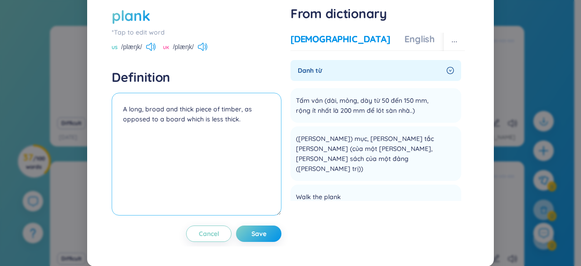
click at [120, 111] on textarea "A long, broad and thick piece of timber, as opposed to a board which is less th…" at bounding box center [197, 154] width 170 height 123
paste textarea "Tấm ván (dài, mỏng, dày từ 50 đến 150 mm, rộng ít nhất là 200 mm để lót sàn nhà…"
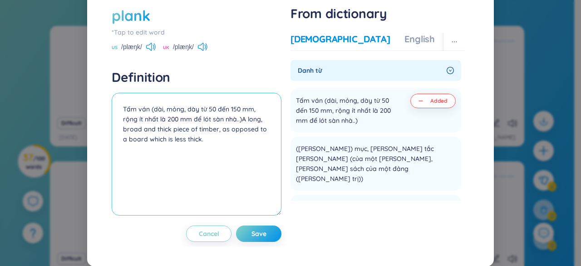
click at [238, 119] on textarea "Tấm ván (dài, mỏng, dày từ 50 đến 150 mm, rộng ít nhất là 200 mm để lót sàn nhà…" at bounding box center [197, 154] width 170 height 123
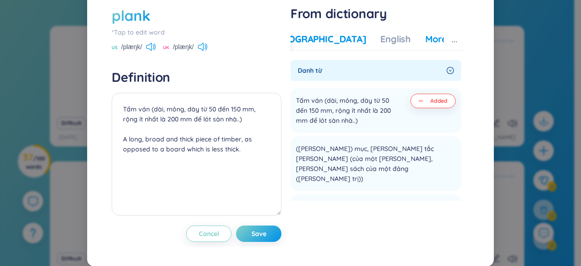
click at [426, 43] on div "More examples" at bounding box center [459, 39] width 66 height 13
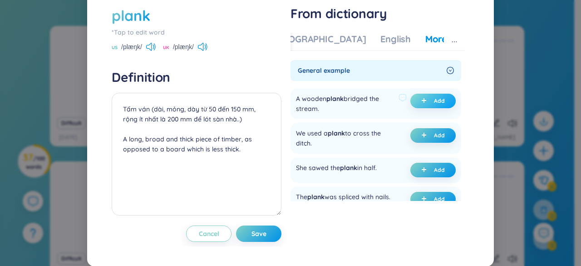
click at [434, 101] on span "Add" at bounding box center [439, 100] width 11 height 7
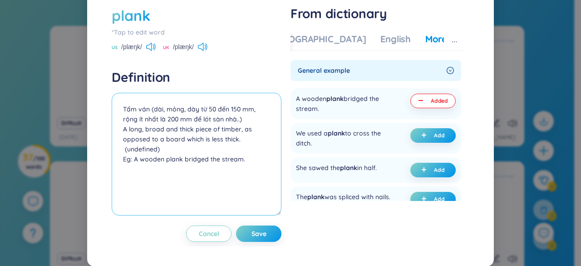
drag, startPoint x: 191, startPoint y: 146, endPoint x: 123, endPoint y: 131, distance: 69.9
click at [123, 131] on textarea "Tấm ván (dài, mỏng, dày từ 50 đến 150 mm, rộng ít nhất là 200 mm để lót sàn nhà…" at bounding box center [197, 154] width 170 height 123
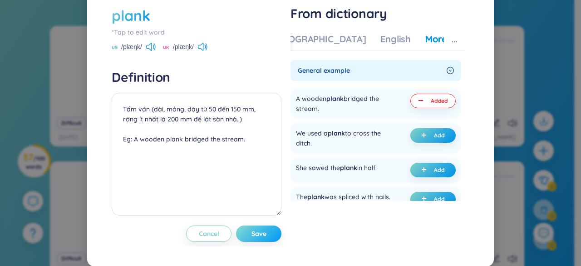
click at [265, 231] on button "Save" at bounding box center [258, 233] width 45 height 16
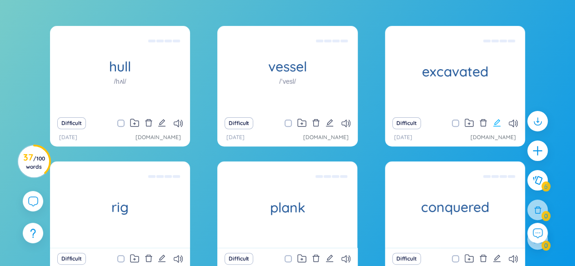
click at [498, 122] on icon "edit" at bounding box center [496, 123] width 8 height 8
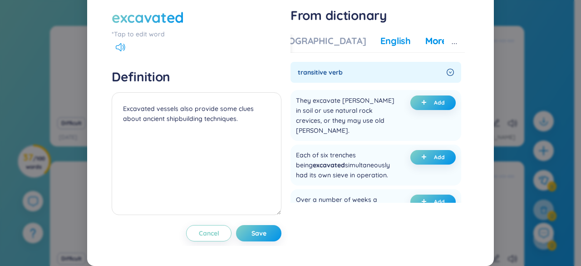
click at [381, 47] on div "English" at bounding box center [396, 41] width 30 height 13
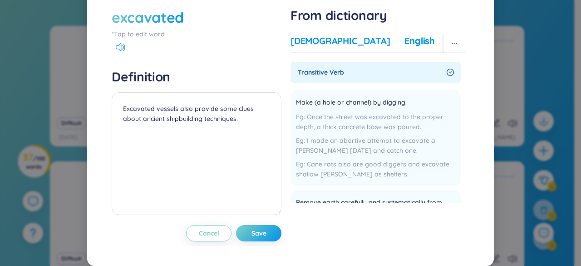
click at [299, 47] on div "[DEMOGRAPHIC_DATA]" at bounding box center [340, 41] width 99 height 13
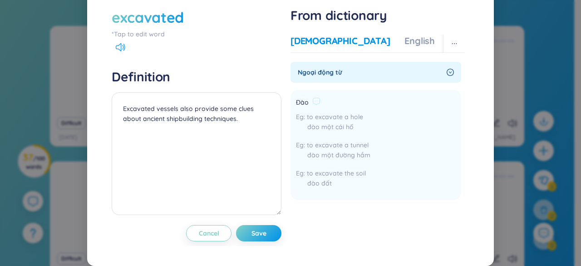
click at [301, 108] on span "Đào" at bounding box center [302, 102] width 13 height 11
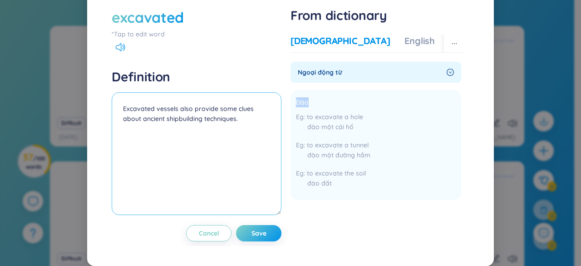
copy div "Đào"
click at [119, 125] on textarea "Excavated vessels also provide some clues about ancient shipbuilding techniques." at bounding box center [197, 153] width 170 height 123
paste textarea "Đào"
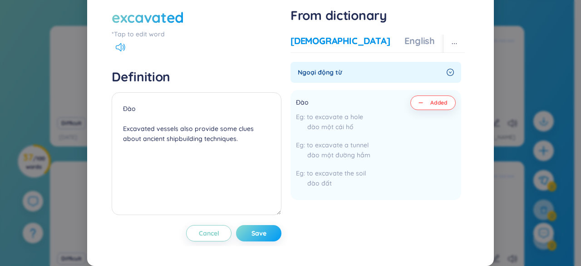
click at [259, 238] on span "Save" at bounding box center [259, 232] width 15 height 9
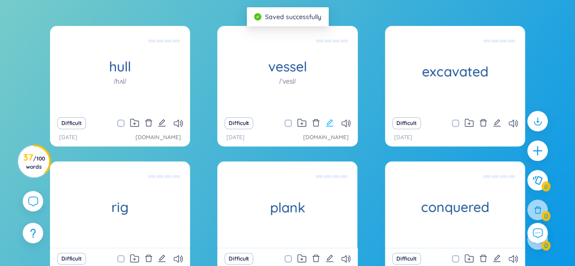
click at [327, 119] on icon "edit" at bounding box center [329, 123] width 8 height 8
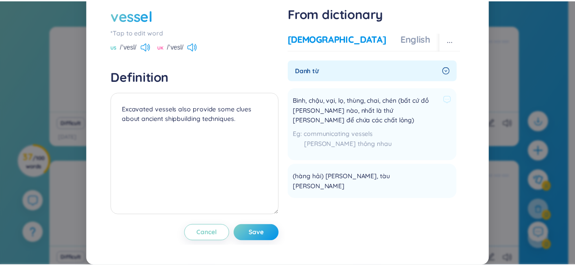
scroll to position [45, 0]
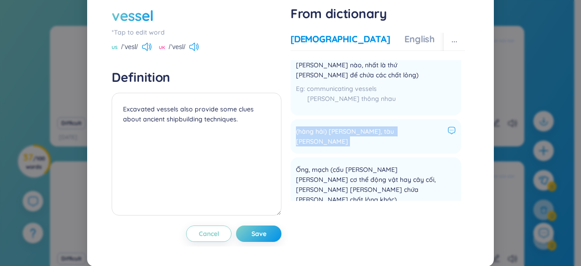
drag, startPoint x: 292, startPoint y: 151, endPoint x: 389, endPoint y: 149, distance: 97.2
click at [389, 149] on li "(hàng hải) [PERSON_NAME], tàu [PERSON_NAME] Add" at bounding box center [376, 136] width 171 height 35
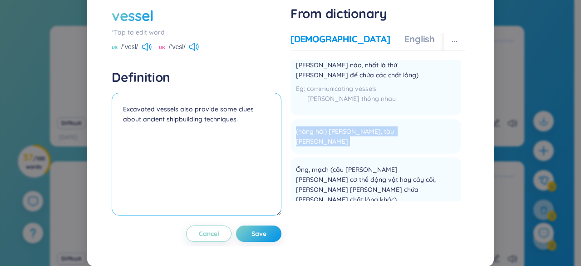
copy li "(hàng hải) [PERSON_NAME], tàu [PERSON_NAME] Add"
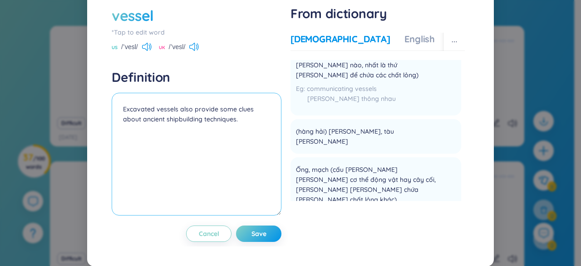
click at [122, 128] on textarea "Excavated vessels also provide some clues about ancient shipbuilding techniques." at bounding box center [197, 154] width 170 height 123
paste textarea "(hàng hải) [PERSON_NAME], tàu [PERSON_NAME]"
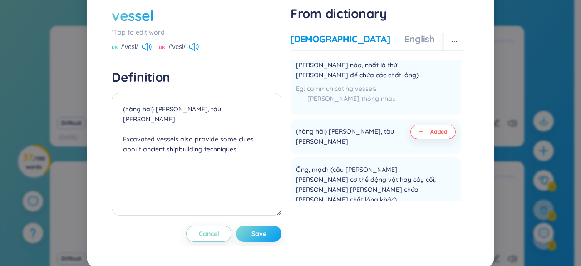
click at [254, 238] on span "Save" at bounding box center [259, 233] width 15 height 9
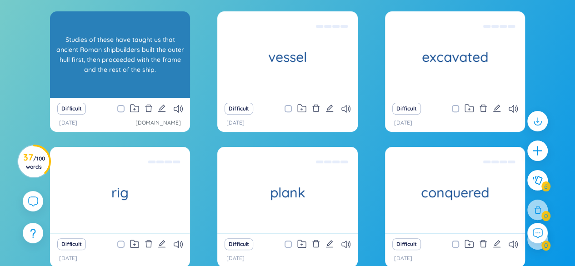
scroll to position [94, 0]
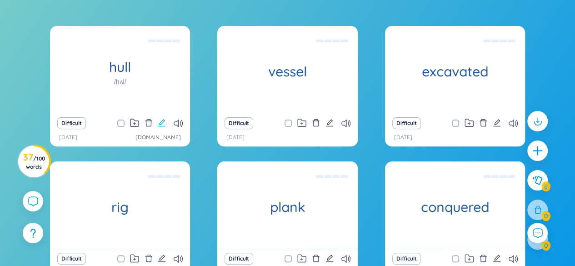
click at [161, 124] on icon "edit" at bounding box center [161, 122] width 7 height 7
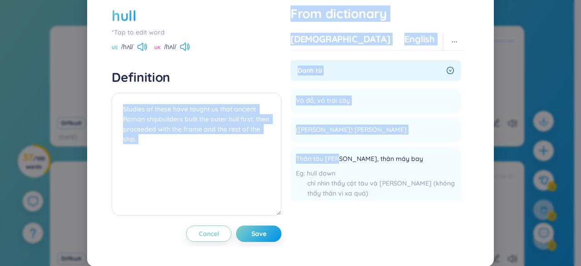
drag, startPoint x: 333, startPoint y: 178, endPoint x: 278, endPoint y: 175, distance: 54.5
click at [278, 175] on div "hull *Tap to edit word US /hʌl/ [GEOGRAPHIC_DATA] /hʌl/ Definition Studies of t…" at bounding box center [290, 123] width 367 height 245
click at [305, 164] on span "Thân tàu [PERSON_NAME], thân máy bay" at bounding box center [359, 159] width 127 height 11
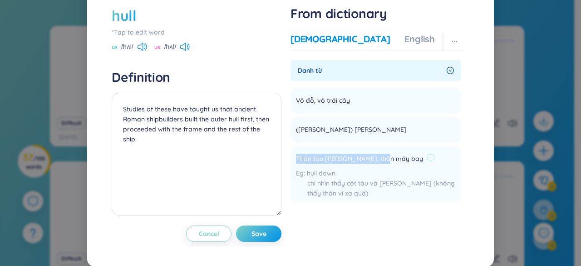
drag, startPoint x: 292, startPoint y: 178, endPoint x: 380, endPoint y: 181, distance: 87.2
click at [380, 164] on div "Thân tàu [PERSON_NAME], thân máy bay" at bounding box center [376, 159] width 160 height 11
copy span "Thân tàu [PERSON_NAME], thân máy bay"
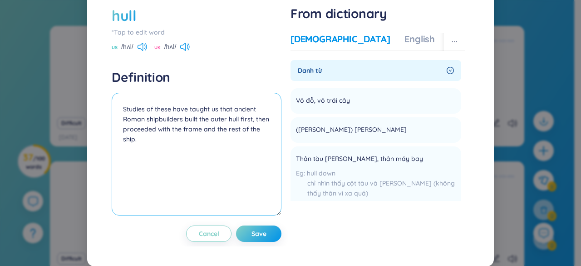
click at [119, 129] on textarea "Studies of these have taught us that ancient Roman shipbuilders built the outer…" at bounding box center [197, 154] width 170 height 123
paste textarea "Thân tàu [PERSON_NAME], thân máy bay"
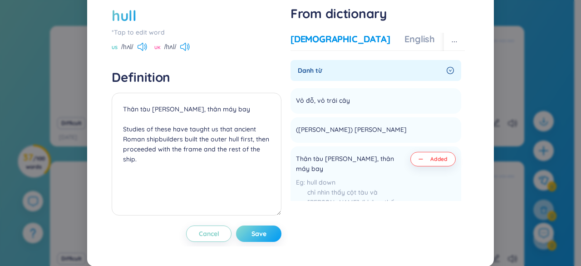
click at [257, 238] on span "Save" at bounding box center [259, 233] width 15 height 9
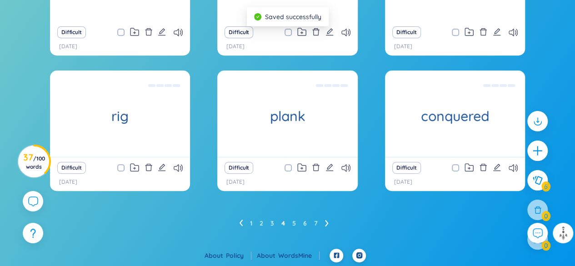
scroll to position [184, 0]
click at [273, 221] on link "3" at bounding box center [272, 223] width 4 height 14
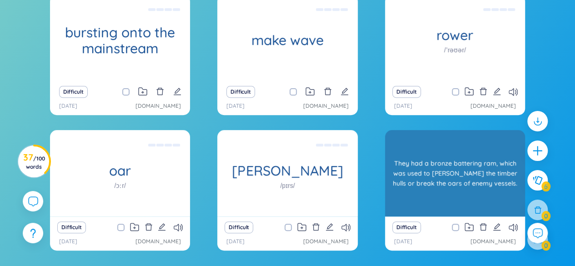
scroll to position [139, 0]
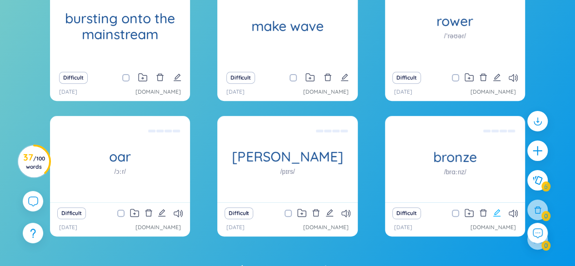
click at [498, 210] on icon "edit" at bounding box center [496, 212] width 8 height 8
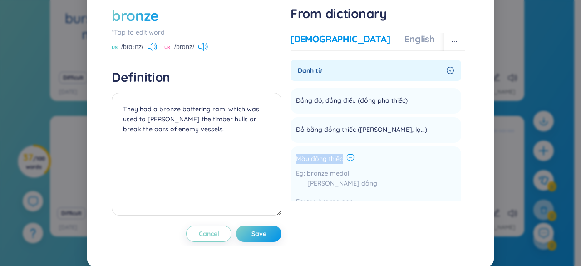
drag, startPoint x: 294, startPoint y: 178, endPoint x: 344, endPoint y: 180, distance: 50.0
click at [344, 164] on div "Màu đồng thiếc" at bounding box center [336, 159] width 81 height 11
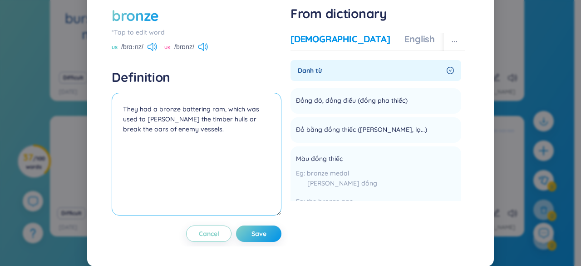
click at [122, 124] on textarea "They had a bronze battering ram, which was used to [PERSON_NAME] the timber hul…" at bounding box center [197, 154] width 170 height 123
paste textarea "Màu đồng thiếc"
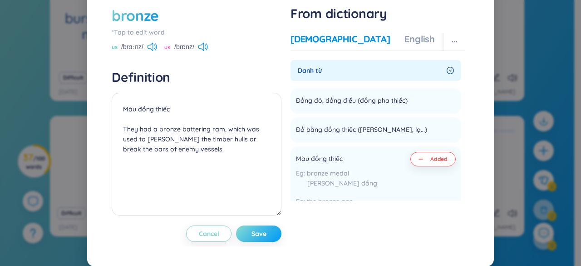
click at [262, 238] on span "Save" at bounding box center [259, 233] width 15 height 9
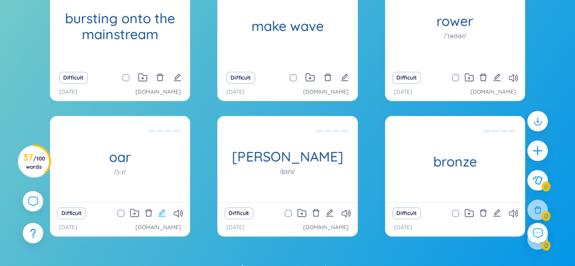
click at [160, 213] on icon "edit" at bounding box center [162, 212] width 8 height 8
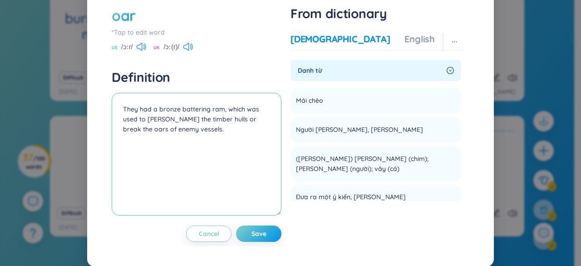
click at [124, 125] on textarea "They had a bronze battering ram, which was used to [PERSON_NAME] the timber hul…" at bounding box center [197, 154] width 170 height 123
drag, startPoint x: 123, startPoint y: 125, endPoint x: 118, endPoint y: 125, distance: 5.0
click at [118, 125] on textarea "They had a bronze battering ram, which was used to [PERSON_NAME] the timber hul…" at bounding box center [197, 154] width 170 height 123
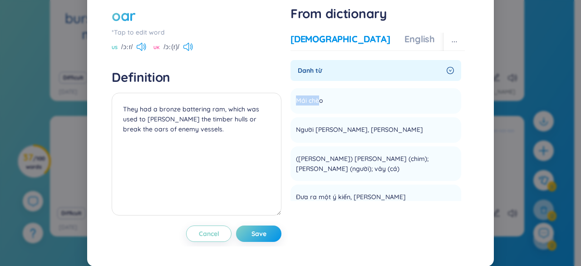
drag, startPoint x: 317, startPoint y: 119, endPoint x: 286, endPoint y: 116, distance: 31.0
click at [286, 116] on div "oar *Tap to edit word US /ɔːr/ UK /ɔː(r)/ Definition They had a bronze batterin…" at bounding box center [290, 123] width 367 height 245
click at [300, 106] on span "Mái chèo" at bounding box center [309, 100] width 27 height 11
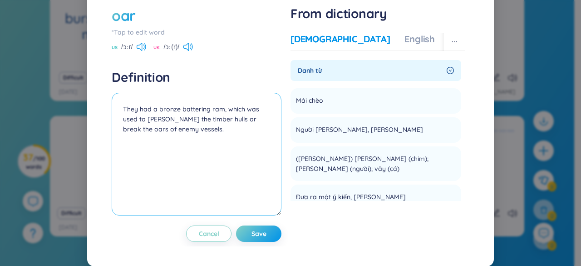
click at [121, 130] on textarea "They had a bronze battering ram, which was used to [PERSON_NAME] the timber hul…" at bounding box center [197, 154] width 170 height 123
paste textarea "Mái chèo"
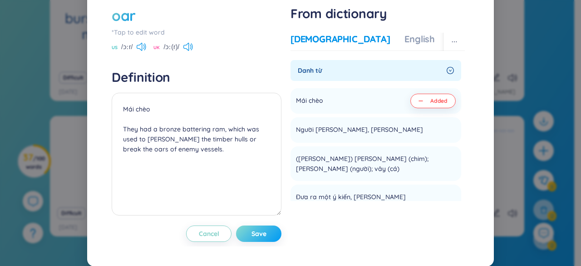
click at [259, 238] on span "Save" at bounding box center [259, 233] width 15 height 9
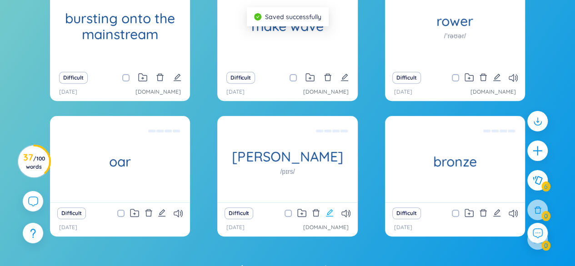
click at [330, 209] on icon "edit" at bounding box center [329, 212] width 7 height 7
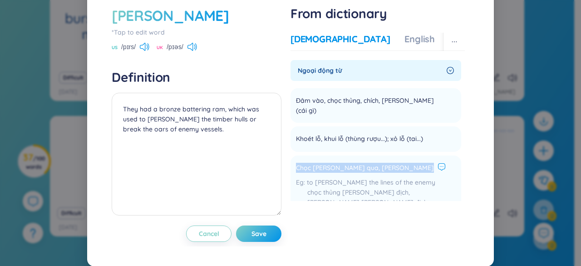
drag, startPoint x: 293, startPoint y: 176, endPoint x: 397, endPoint y: 173, distance: 103.1
click at [397, 173] on div "Chọc [PERSON_NAME] qua, [PERSON_NAME]" at bounding box center [376, 168] width 160 height 11
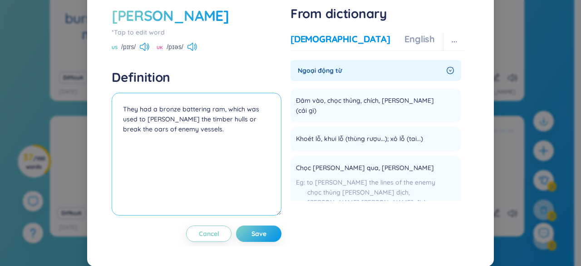
drag, startPoint x: 125, startPoint y: 127, endPoint x: 118, endPoint y: 125, distance: 7.1
click at [118, 125] on textarea "They had a bronze battering ram, which was used to [PERSON_NAME] the timber hul…" at bounding box center [197, 154] width 170 height 123
paste textarea "Chọc [PERSON_NAME] qua, [PERSON_NAME]"
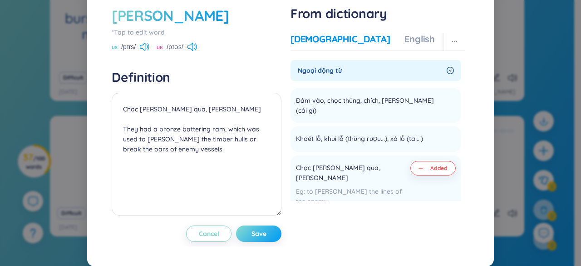
click at [260, 238] on span "Save" at bounding box center [259, 233] width 15 height 9
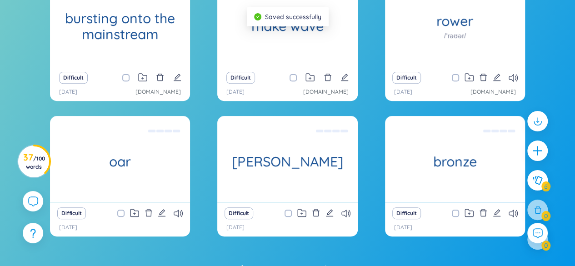
scroll to position [94, 0]
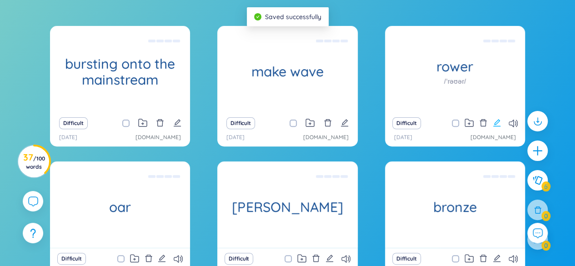
click at [496, 124] on icon "edit" at bounding box center [496, 123] width 8 height 8
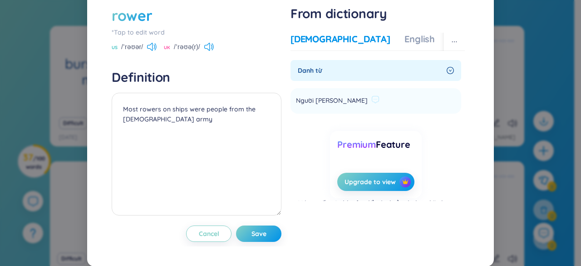
click at [298, 106] on span "Người [PERSON_NAME]" at bounding box center [332, 100] width 72 height 11
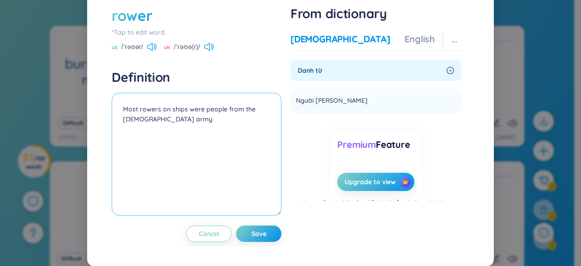
click at [119, 131] on textarea "Most rowers on ships were people from the [DEMOGRAPHIC_DATA] army" at bounding box center [197, 154] width 170 height 123
paste textarea "Người [PERSON_NAME]"
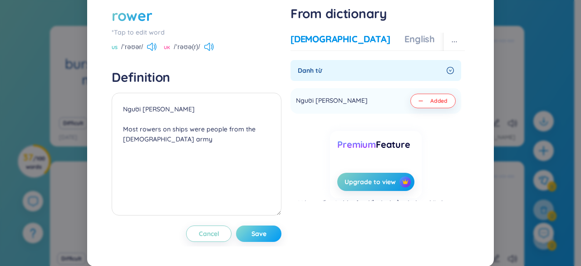
click at [256, 238] on span "Save" at bounding box center [259, 233] width 15 height 9
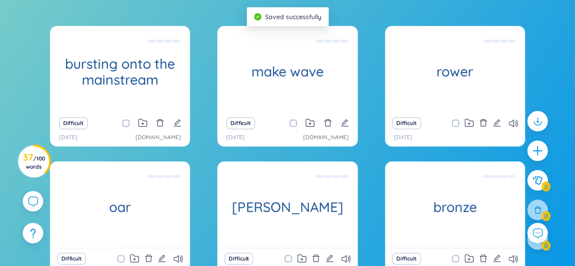
scroll to position [184, 0]
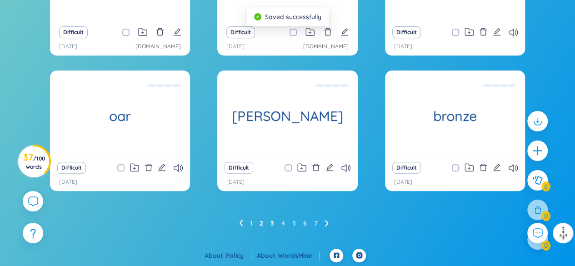
click at [261, 224] on link "2" at bounding box center [261, 223] width 4 height 14
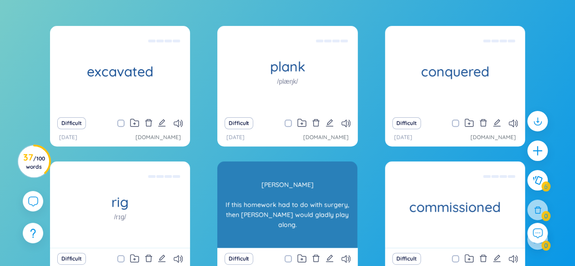
scroll to position [139, 0]
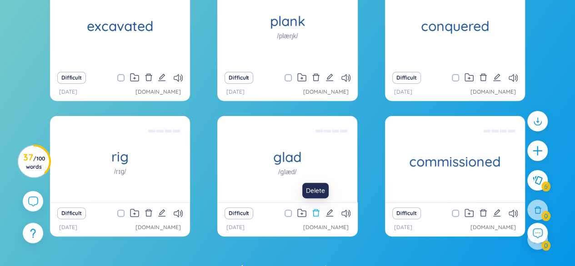
click at [313, 212] on icon "delete" at bounding box center [316, 212] width 8 height 8
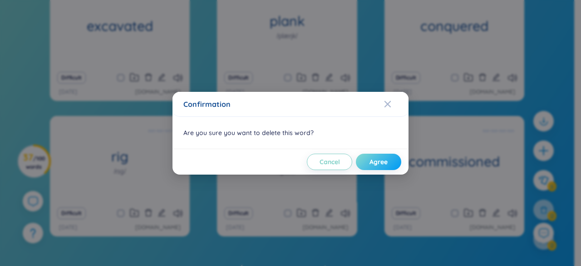
click at [391, 163] on button "Agree" at bounding box center [378, 162] width 45 height 16
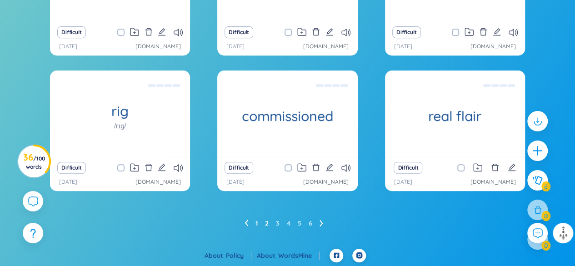
click at [255, 221] on link "1" at bounding box center [256, 223] width 2 height 14
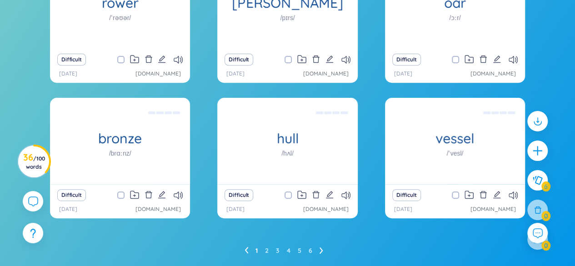
scroll to position [184, 0]
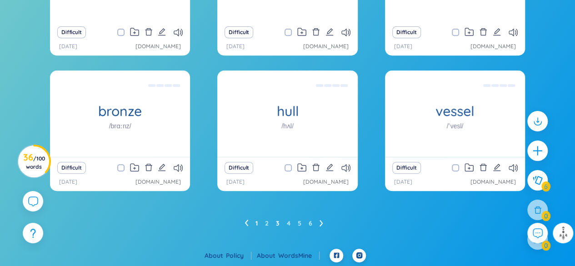
click at [278, 222] on link "3" at bounding box center [278, 223] width 4 height 14
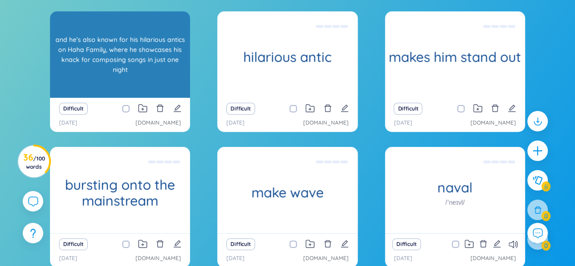
scroll to position [94, 0]
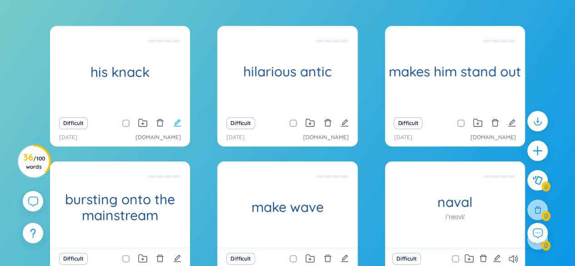
click at [177, 123] on icon "edit" at bounding box center [176, 122] width 7 height 7
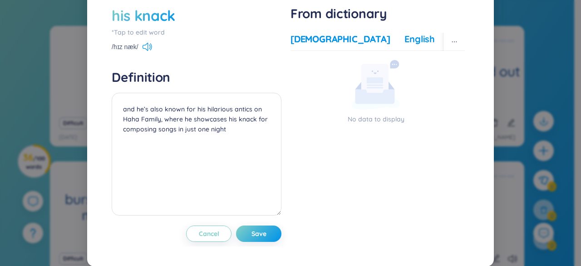
click at [405, 45] on div "English" at bounding box center [420, 39] width 30 height 13
click at [426, 45] on div "More examples" at bounding box center [459, 39] width 66 height 13
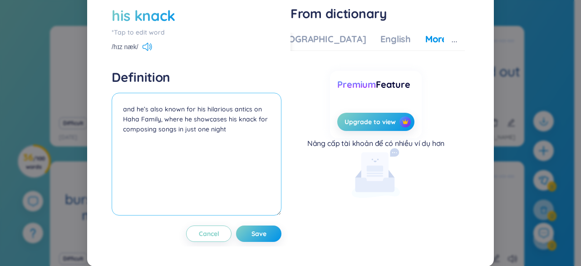
click at [123, 130] on textarea "and he’s also known for his hilarious antics on Haha Family, where he showcases…" at bounding box center [197, 154] width 170 height 123
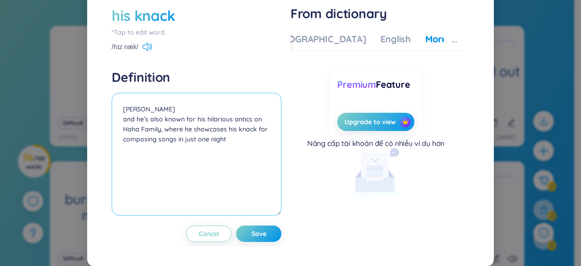
click at [160, 126] on textarea "[PERSON_NAME] and he’s also known for his hilarious antics on Haha Family, wher…" at bounding box center [197, 154] width 170 height 123
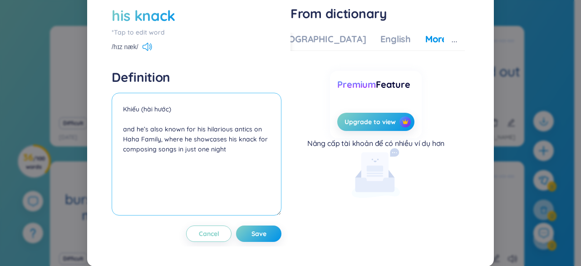
click at [127, 127] on textarea "Khiếu (hài hước) and he’s also known for his hilarious antics on Haha Family, w…" at bounding box center [197, 154] width 170 height 123
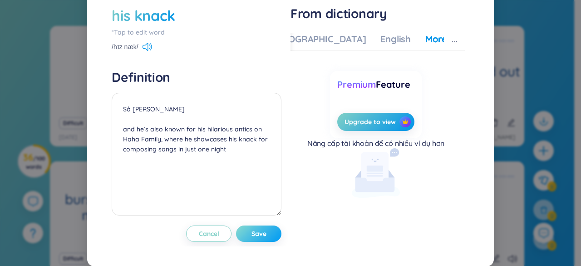
click at [275, 242] on button "Save" at bounding box center [258, 233] width 45 height 16
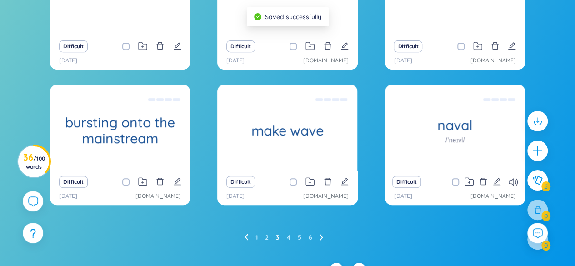
scroll to position [184, 0]
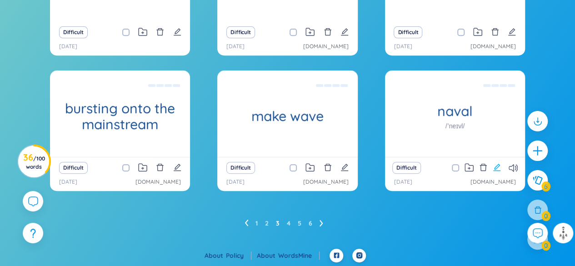
click at [499, 164] on icon "edit" at bounding box center [496, 167] width 7 height 7
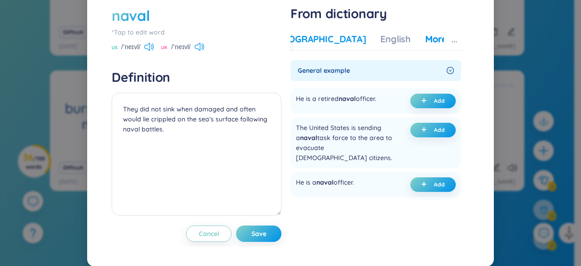
click at [307, 45] on div "[DEMOGRAPHIC_DATA]" at bounding box center [316, 39] width 99 height 13
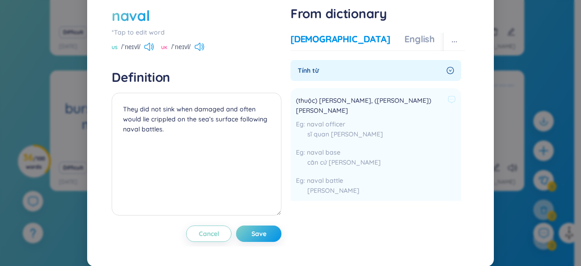
click at [318, 115] on span "(thuộc) [PERSON_NAME], ([PERSON_NAME]) [PERSON_NAME]" at bounding box center [370, 105] width 148 height 20
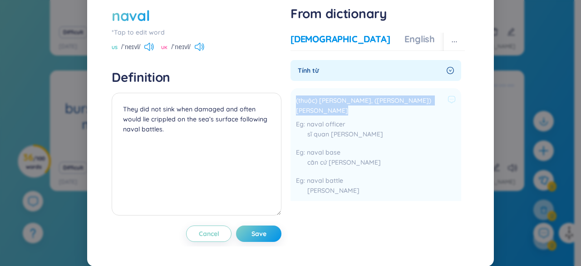
click at [318, 115] on span "(thuộc) [PERSON_NAME], ([PERSON_NAME]) [PERSON_NAME]" at bounding box center [370, 105] width 148 height 20
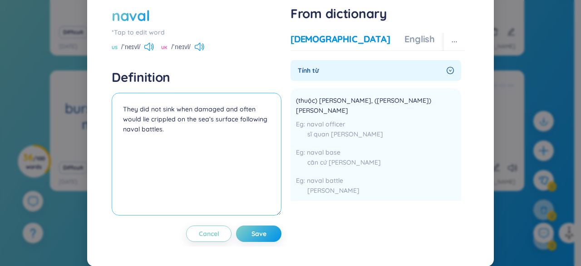
click at [121, 126] on textarea "They did not sink when damaged and often would lie crippled on the sea’s surfac…" at bounding box center [197, 154] width 170 height 123
paste textarea "(thuộc) [PERSON_NAME], ([PERSON_NAME]) [PERSON_NAME]"
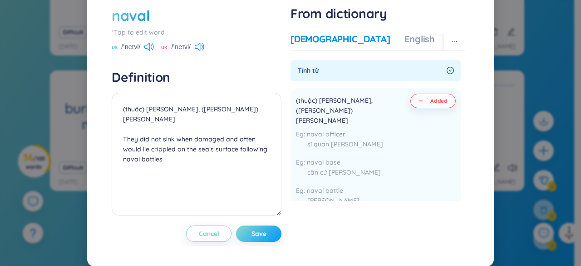
click at [263, 238] on span "Save" at bounding box center [259, 233] width 15 height 9
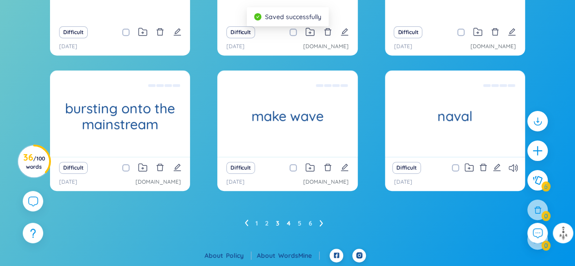
click at [288, 221] on link "4" at bounding box center [289, 223] width 4 height 14
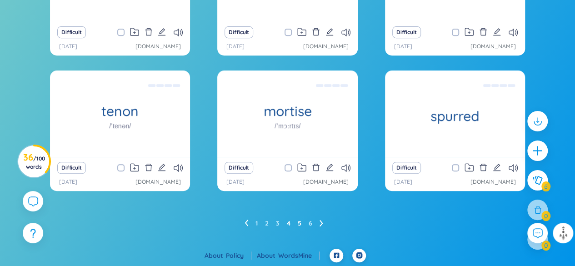
scroll to position [94, 0]
click at [300, 226] on link "5" at bounding box center [299, 223] width 4 height 14
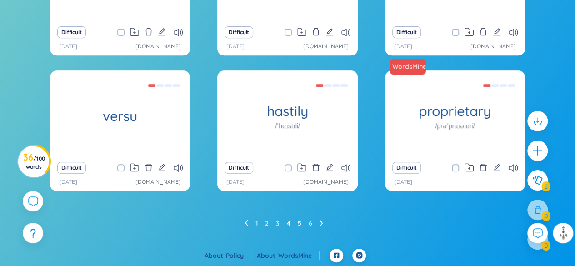
click at [290, 224] on link "4" at bounding box center [289, 223] width 4 height 14
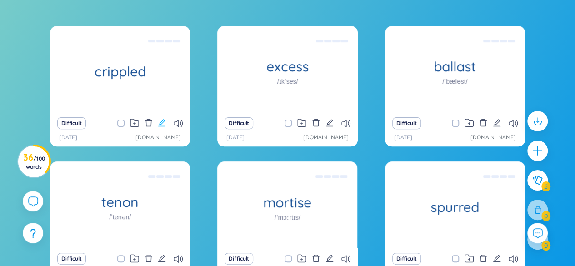
click at [161, 123] on icon "edit" at bounding box center [162, 123] width 8 height 8
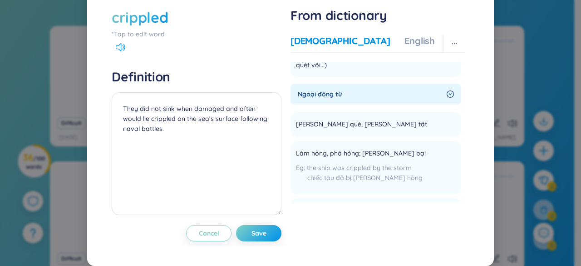
scroll to position [91, 0]
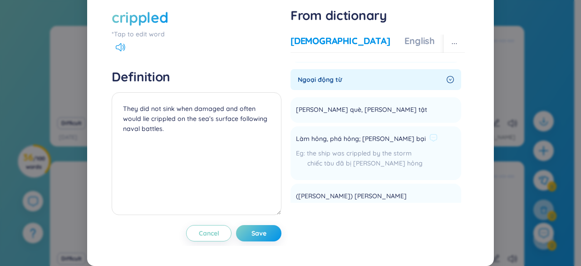
click at [297, 144] on span "Làm hỏng, phá hỏng; [PERSON_NAME] bại" at bounding box center [361, 139] width 130 height 11
click at [307, 154] on div "Làm hỏng, phá hỏng; [PERSON_NAME] bại the ship was crippled by the storm chiếc …" at bounding box center [367, 153] width 142 height 43
drag, startPoint x: 322, startPoint y: 146, endPoint x: 292, endPoint y: 145, distance: 30.0
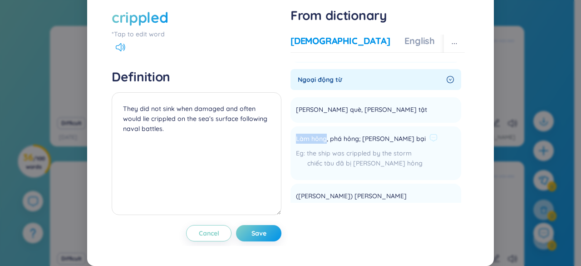
click at [296, 144] on span "Làm hỏng, phá hỏng; [PERSON_NAME] bại" at bounding box center [361, 139] width 130 height 11
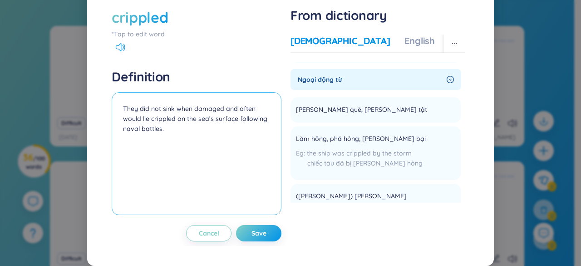
click at [123, 121] on textarea "They did not sink when damaged and often would lie crippled on the sea’s surfac…" at bounding box center [197, 153] width 170 height 123
paste textarea "Làm hỏng"
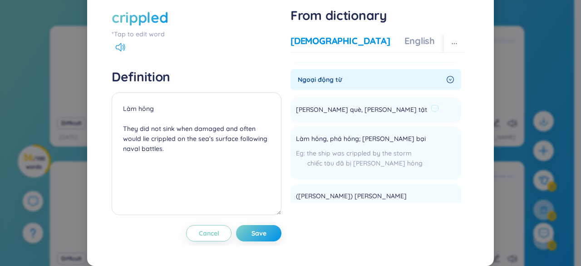
click at [317, 115] on span "[PERSON_NAME] què, [PERSON_NAME] tật" at bounding box center [361, 109] width 131 height 11
drag, startPoint x: 319, startPoint y: 117, endPoint x: 291, endPoint y: 119, distance: 28.3
click at [291, 119] on li "[PERSON_NAME] què, [PERSON_NAME] tật Add" at bounding box center [376, 109] width 171 height 25
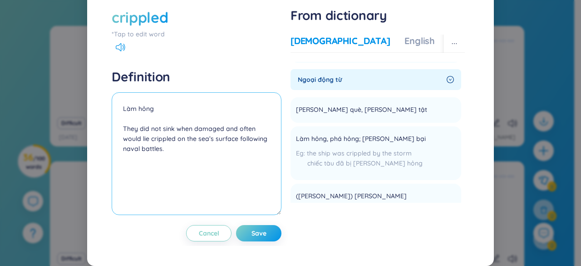
click at [169, 128] on textarea "Làm hỏng They did not sink when damaged and often would lie crippled on the sea…" at bounding box center [197, 153] width 170 height 123
paste textarea "[PERSON_NAME] què"
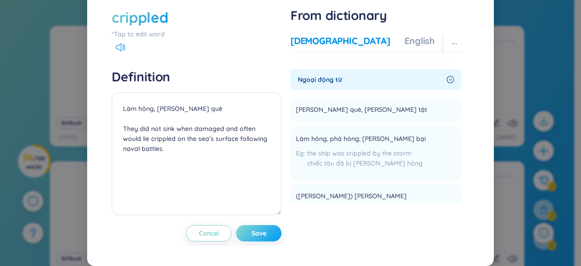
click at [262, 238] on span "Save" at bounding box center [259, 232] width 15 height 9
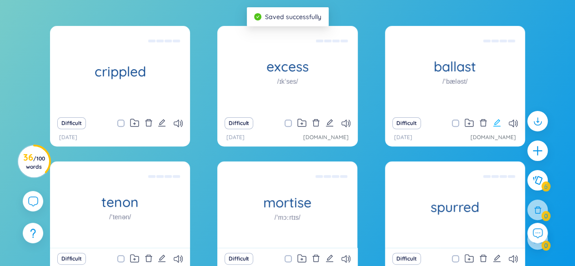
click at [497, 120] on icon "edit" at bounding box center [496, 123] width 8 height 8
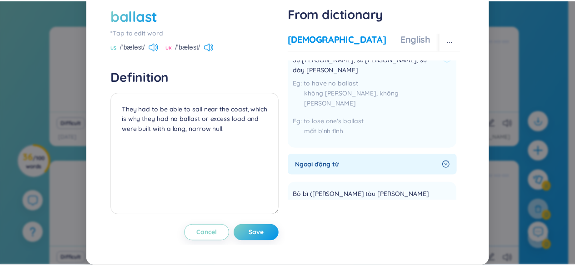
scroll to position [0, 0]
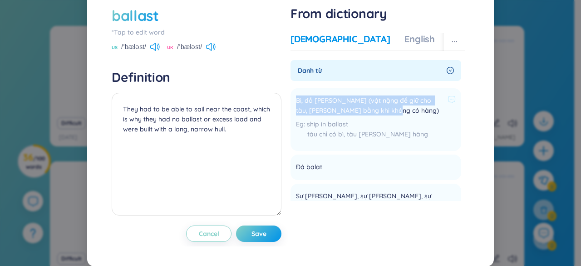
drag, startPoint x: 292, startPoint y: 119, endPoint x: 400, endPoint y: 126, distance: 107.4
click at [400, 115] on span "Bì, đồ [PERSON_NAME] (vật nặng để giữ cho tàu, [PERSON_NAME] bằng khi không có …" at bounding box center [370, 105] width 148 height 20
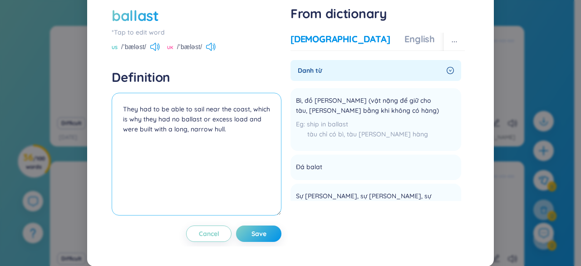
click at [121, 130] on textarea "They had to be able to sail near the coast, which is why they had no ballast or…" at bounding box center [197, 154] width 170 height 123
paste textarea "Bì, đồ [PERSON_NAME] (vật nặng để giữ cho tàu, [PERSON_NAME] bằng khi không có …"
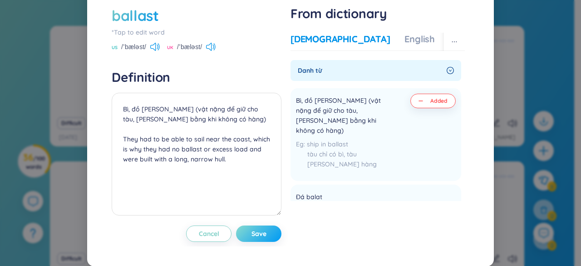
click at [259, 238] on span "Save" at bounding box center [259, 233] width 15 height 9
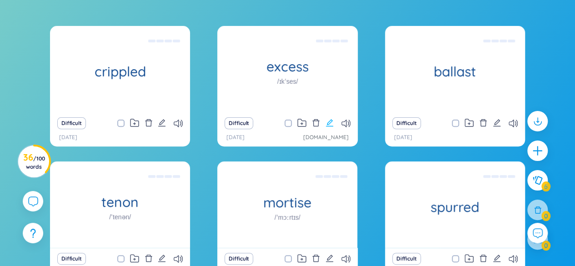
click at [331, 121] on icon "edit" at bounding box center [329, 123] width 8 height 8
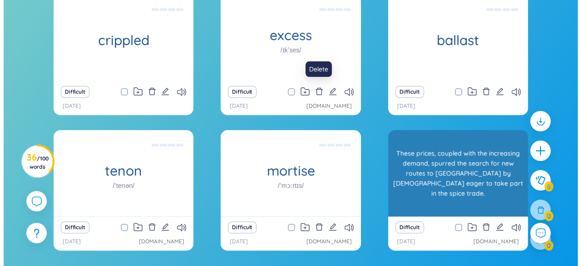
scroll to position [139, 0]
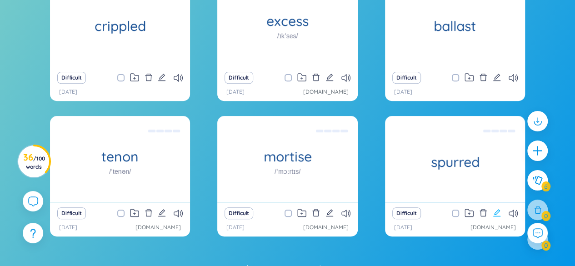
click at [498, 213] on icon "edit" at bounding box center [496, 212] width 8 height 8
click at [495, 211] on icon "edit" at bounding box center [496, 212] width 7 height 7
click at [329, 213] on icon "edit" at bounding box center [329, 212] width 7 height 7
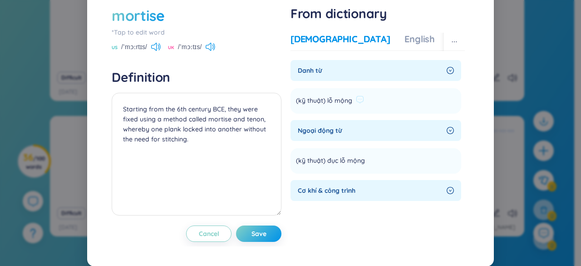
click at [317, 106] on span "(kỹ thuật) lỗ mộng" at bounding box center [324, 100] width 56 height 11
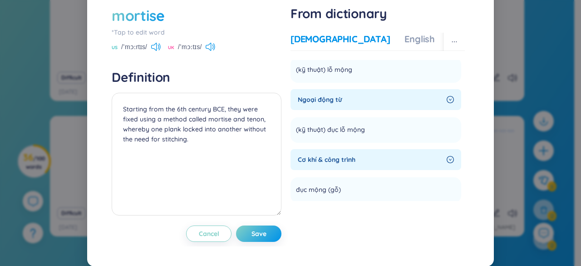
scroll to position [45, 0]
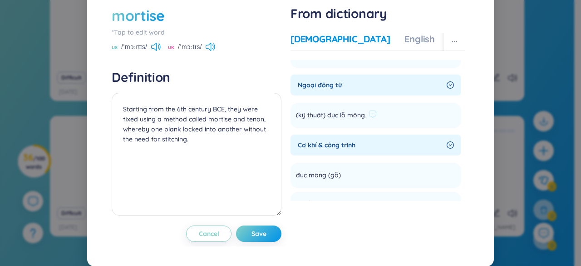
click at [314, 121] on span "(kỹ thuật) đục lỗ mộng" at bounding box center [330, 115] width 69 height 11
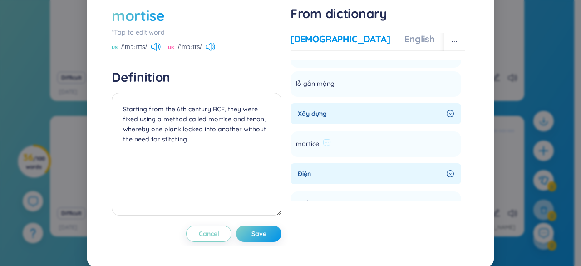
scroll to position [182, 0]
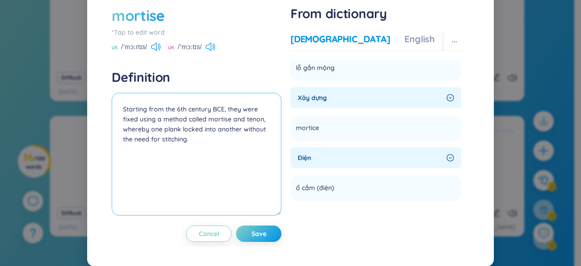
click at [120, 127] on textarea "Starting from the 6th century BCE, they were fixed using a method called mortis…" at bounding box center [197, 154] width 170 height 123
paste textarea "(kỹ thuật) đục lỗ mộng"
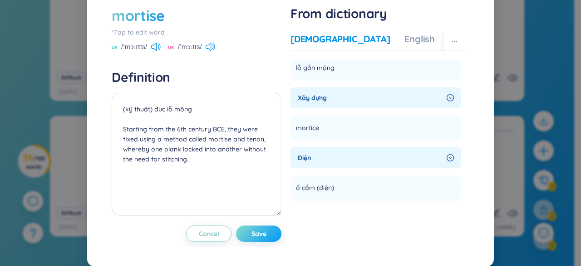
click at [263, 242] on button "Save" at bounding box center [258, 233] width 45 height 16
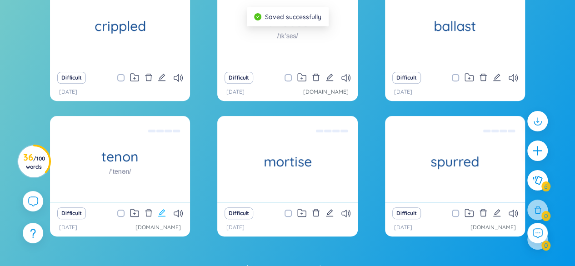
click at [164, 212] on icon "edit" at bounding box center [161, 212] width 7 height 7
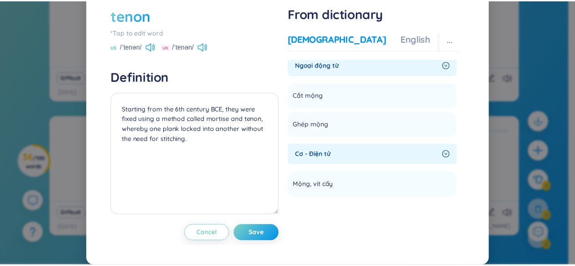
scroll to position [0, 0]
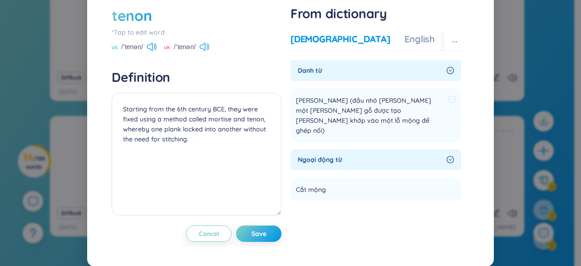
click at [323, 128] on span "[PERSON_NAME] (đầu nhô [PERSON_NAME] một [PERSON_NAME] gỗ được tạo [PERSON_NAME…" at bounding box center [370, 115] width 148 height 40
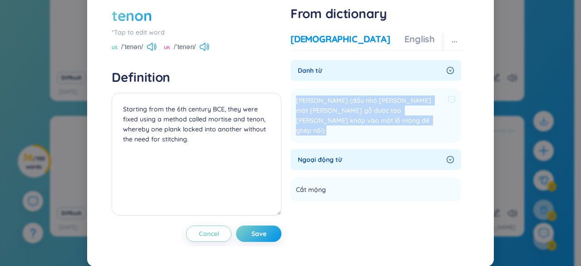
click at [323, 128] on span "[PERSON_NAME] (đầu nhô [PERSON_NAME] một [PERSON_NAME] gỗ được tạo [PERSON_NAME…" at bounding box center [370, 115] width 148 height 40
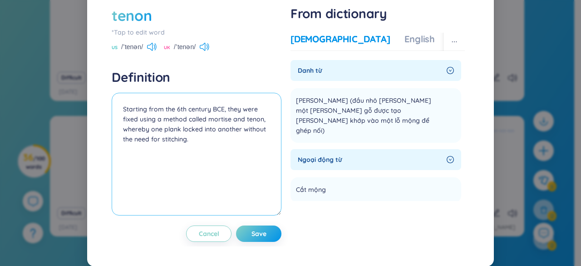
click at [122, 127] on textarea "Starting from the 6th century BCE, they were fixed using a method called mortis…" at bounding box center [197, 154] width 170 height 123
paste textarea "[PERSON_NAME] (đầu nhô [PERSON_NAME] một [PERSON_NAME] gỗ được tạo [PERSON_NAME…"
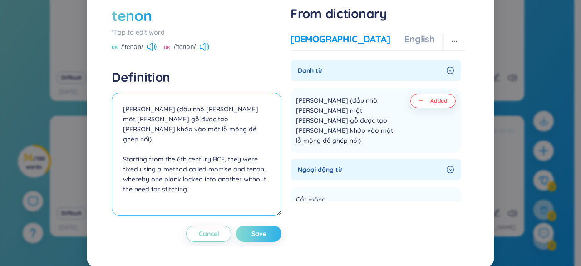
type textarea "[PERSON_NAME] (đầu nhô [PERSON_NAME] một [PERSON_NAME] gỗ được tạo [PERSON_NAME…"
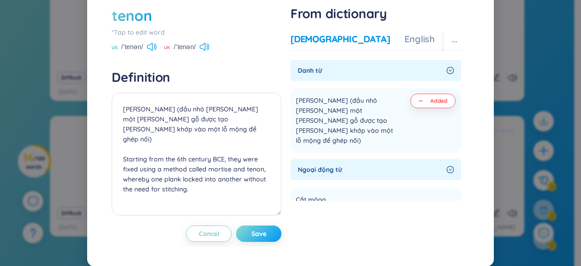
click at [244, 242] on button "Save" at bounding box center [258, 233] width 45 height 16
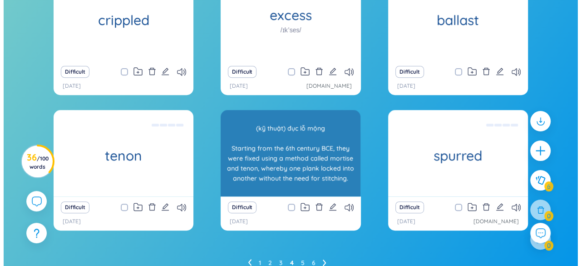
scroll to position [184, 0]
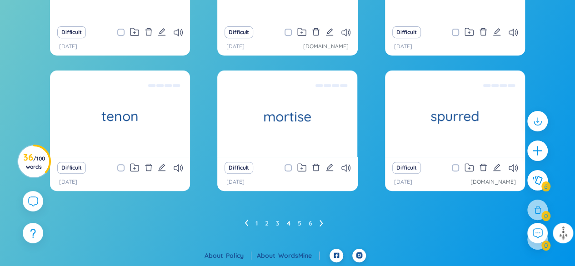
click at [254, 221] on ul "1 2 3 4 5 6" at bounding box center [287, 223] width 86 height 15
click at [24, 164] on h3 "36 / 100 words" at bounding box center [34, 162] width 22 height 16
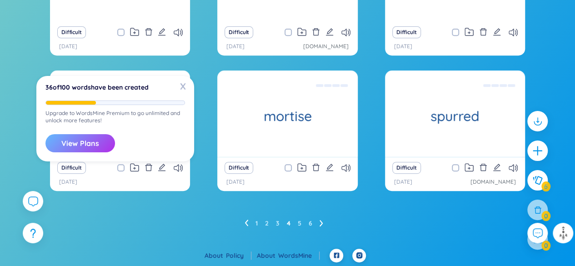
click at [89, 144] on button "View Plans" at bounding box center [79, 143] width 69 height 18
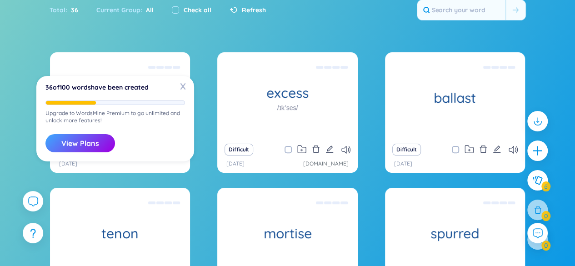
scroll to position [94, 0]
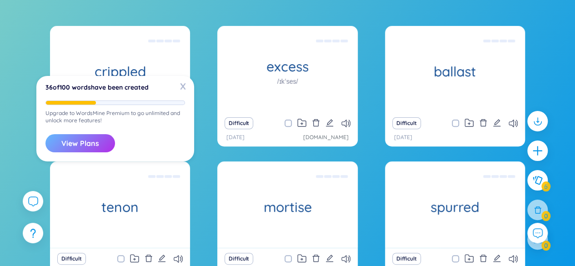
click at [69, 141] on button "View Plans" at bounding box center [79, 143] width 69 height 18
